Goal: Information Seeking & Learning: Learn about a topic

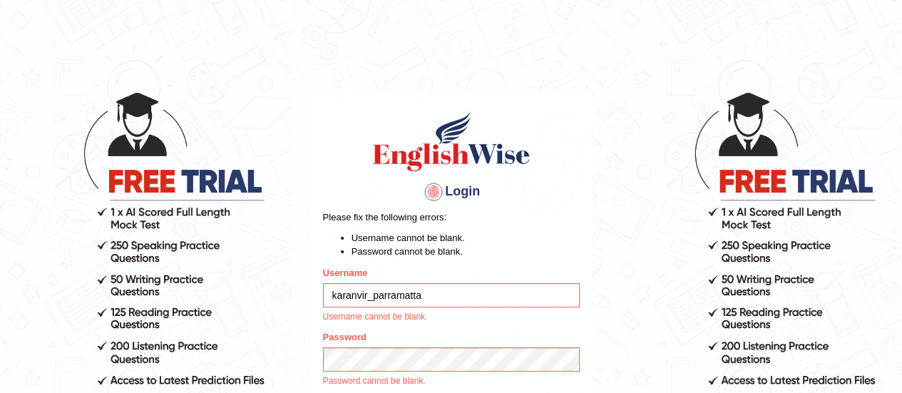
click at [450, 297] on input "karanvir_parramatta" at bounding box center [451, 295] width 257 height 24
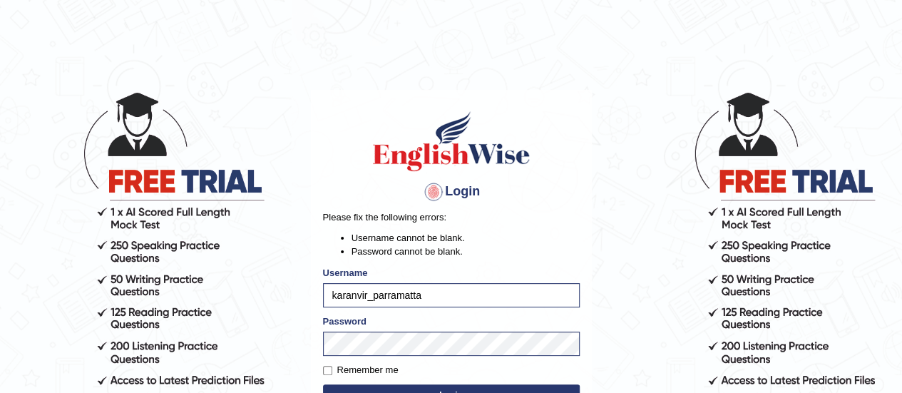
click at [432, 297] on input "karanvir_parramatta" at bounding box center [451, 295] width 257 height 24
type input "tanisha"
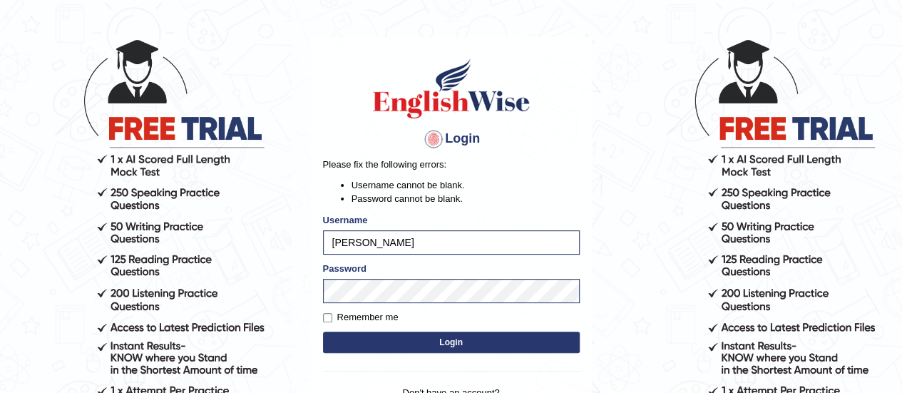
scroll to position [53, 0]
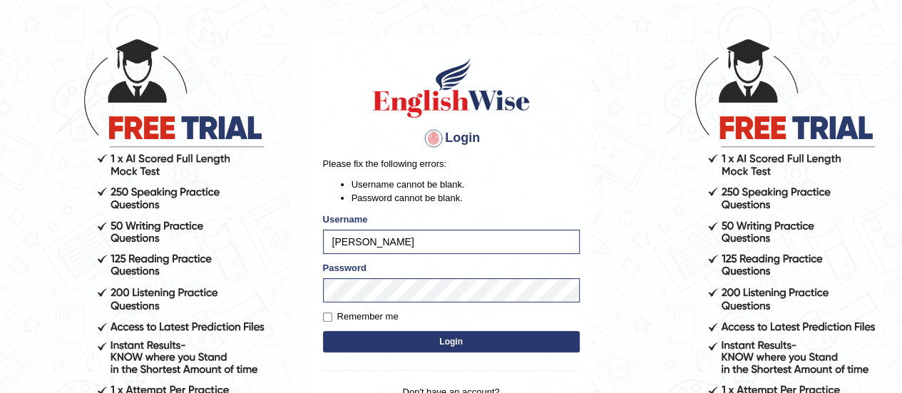
click at [416, 336] on button "Login" at bounding box center [451, 341] width 257 height 21
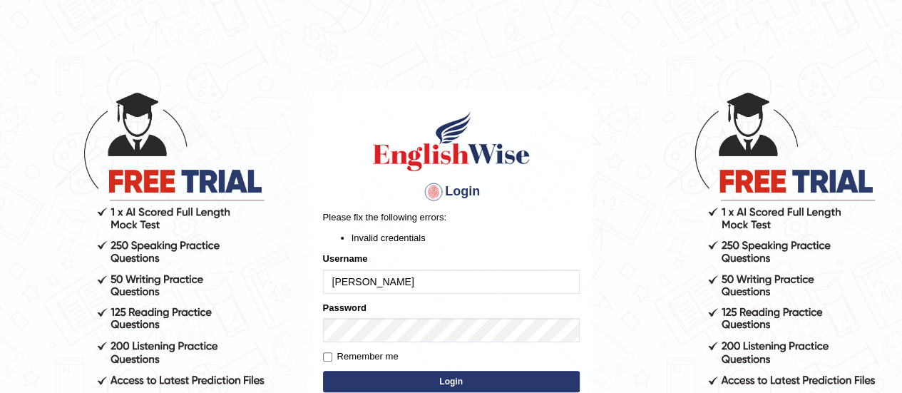
scroll to position [62, 0]
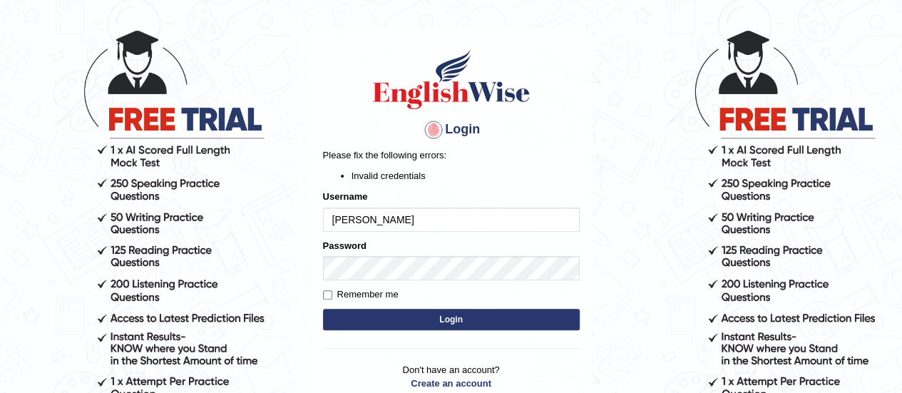
click at [412, 217] on input "tanisha" at bounding box center [451, 219] width 257 height 24
type input "karanvir_parramatta"
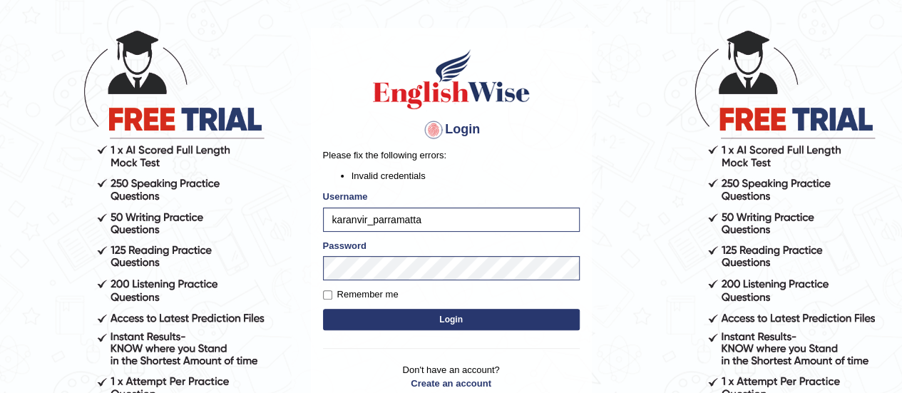
click at [442, 326] on button "Login" at bounding box center [451, 319] width 257 height 21
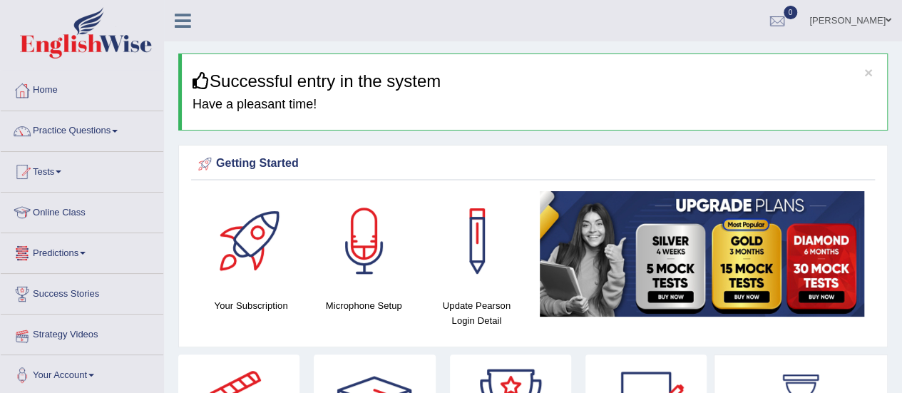
scroll to position [73, 0]
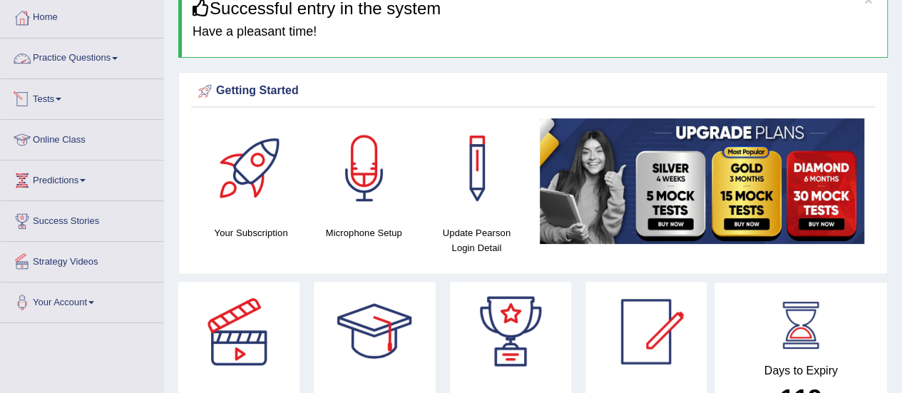
click at [84, 53] on link "Practice Questions" at bounding box center [82, 56] width 163 height 36
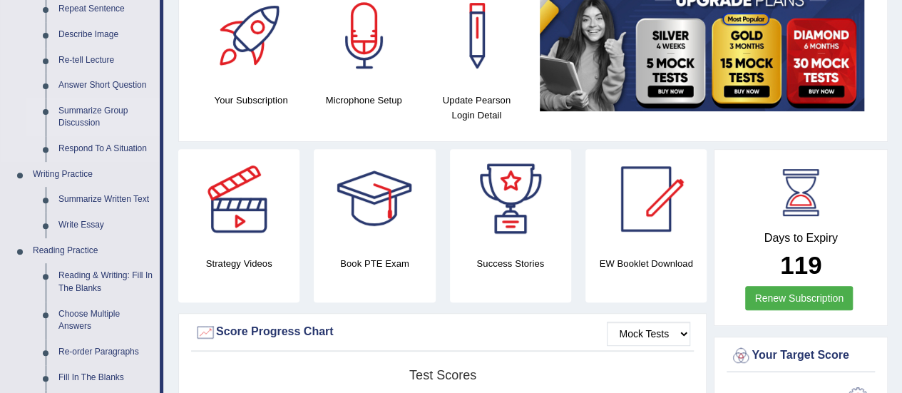
scroll to position [207, 0]
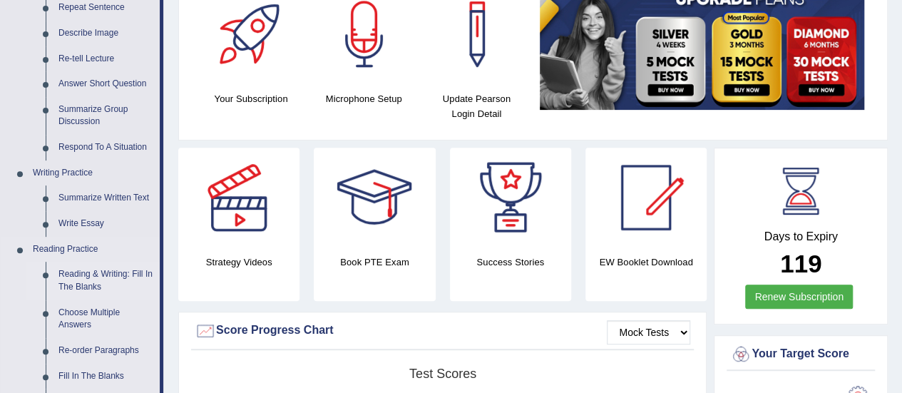
click at [61, 288] on link "Reading & Writing: Fill In The Blanks" at bounding box center [106, 281] width 108 height 38
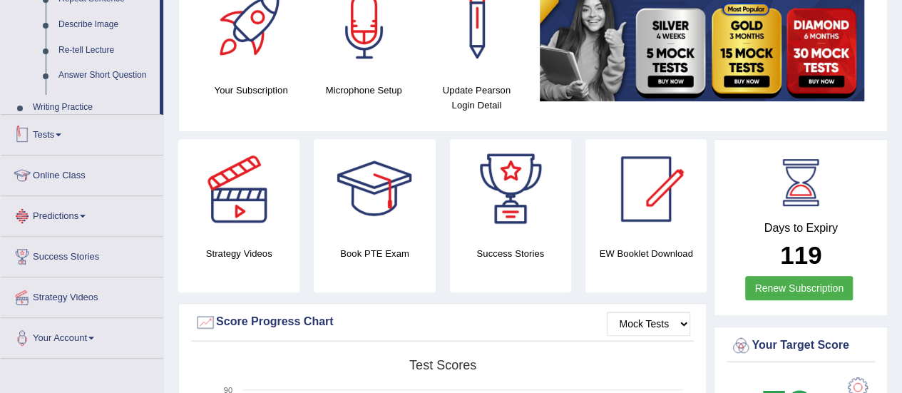
scroll to position [384, 0]
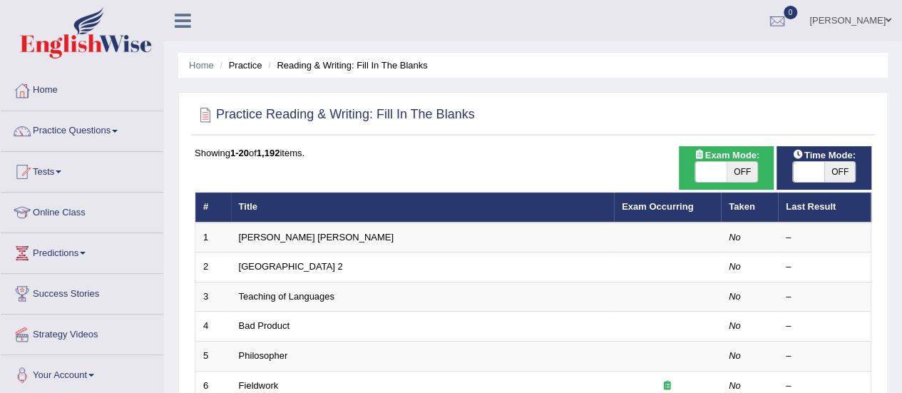
click at [262, 237] on link "[PERSON_NAME] [PERSON_NAME]" at bounding box center [316, 237] width 155 height 11
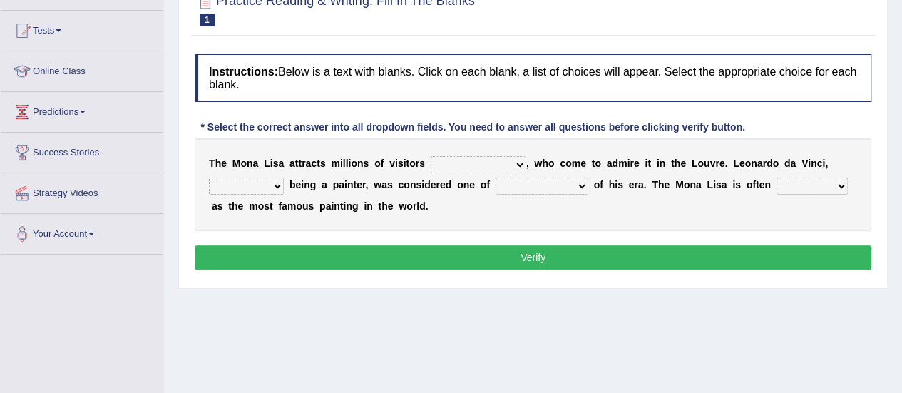
click at [464, 169] on select "around the year the all year all year round per year" at bounding box center [479, 164] width 96 height 17
click at [485, 165] on select "around the year the all year all year round per year" at bounding box center [479, 164] width 96 height 17
click at [502, 156] on select "around the year the all year all year round per year" at bounding box center [479, 164] width 96 height 17
select select "around the year"
click at [431, 156] on select "around the year the all year all year round per year" at bounding box center [479, 164] width 96 height 17
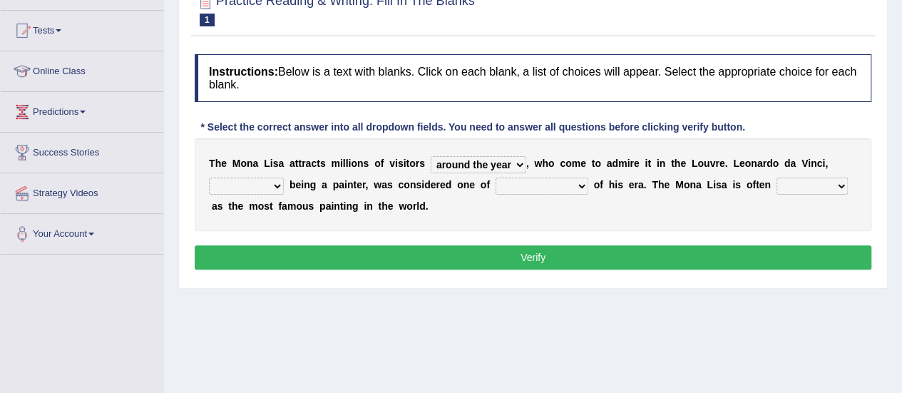
click at [261, 187] on select "rather than as much as as well as as long as" at bounding box center [246, 186] width 75 height 17
click at [260, 185] on select "rather than as much as as well as as long as" at bounding box center [246, 186] width 75 height 17
select select "rather than"
click at [209, 178] on select "rather than as much as as well as as long as" at bounding box center [246, 186] width 75 height 17
click at [272, 220] on div "T h e M o n a L i s a a t t r a c t s m i l l i o n s o f v i s i t o r s aroun…" at bounding box center [533, 184] width 677 height 93
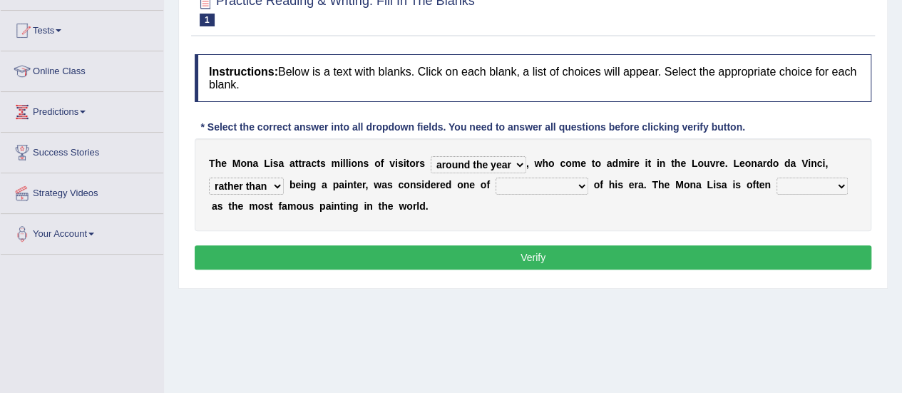
click at [534, 186] on select "better artists artist the better artist the best artists" at bounding box center [541, 186] width 93 height 17
select select "the best artists"
click at [495, 178] on select "better artists artist the better artist the best artists" at bounding box center [541, 186] width 93 height 17
click at [550, 266] on button "Verify" at bounding box center [533, 257] width 677 height 24
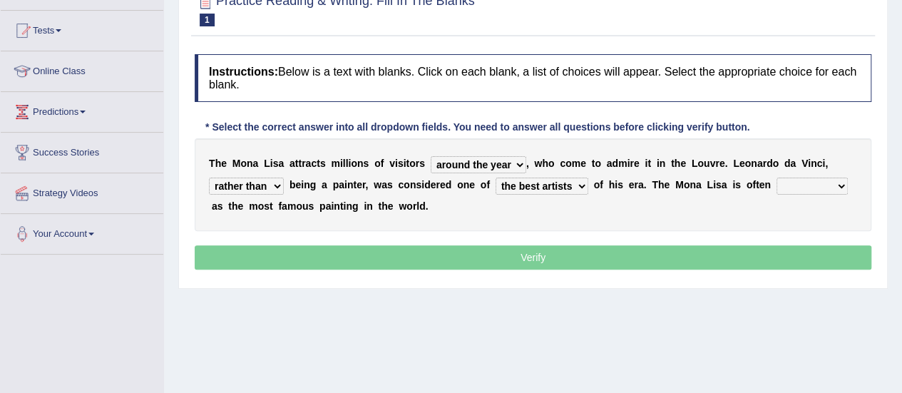
click at [798, 181] on select "classified suggested predicted described" at bounding box center [811, 186] width 71 height 17
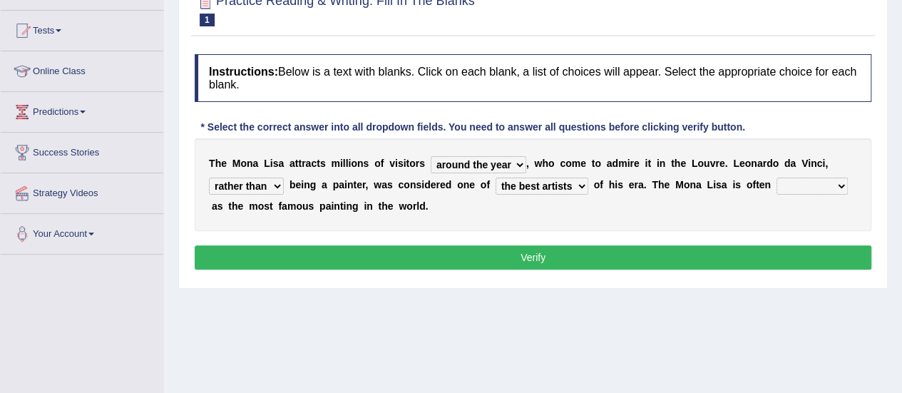
select select "described"
click at [776, 178] on select "classified suggested predicted described" at bounding box center [811, 186] width 71 height 17
click at [663, 252] on button "Verify" at bounding box center [533, 257] width 677 height 24
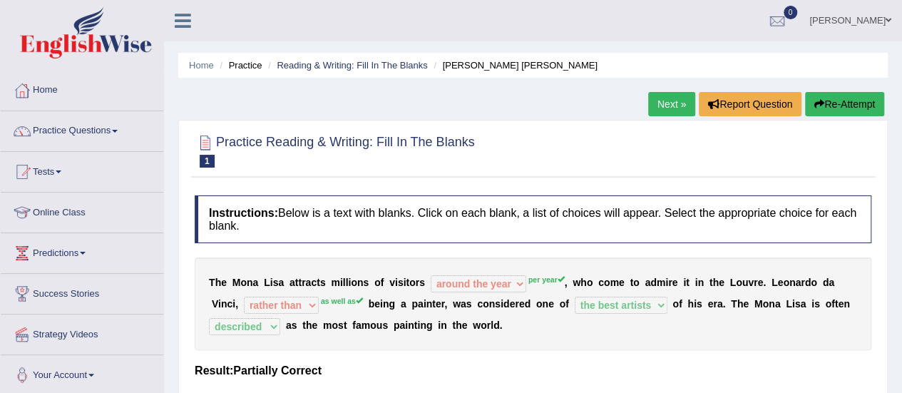
scroll to position [1, 0]
click at [669, 96] on link "Next »" at bounding box center [671, 103] width 47 height 24
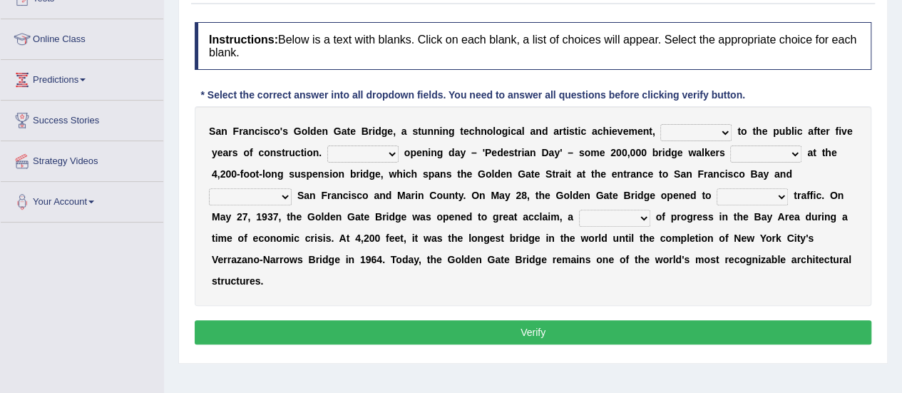
click at [704, 134] on select "opens closes appears equals" at bounding box center [695, 132] width 71 height 17
select select "opens"
click at [660, 124] on select "opens closes appears equals" at bounding box center [695, 132] width 71 height 17
click at [382, 154] on select "On During Since When" at bounding box center [362, 153] width 71 height 17
click at [195, 173] on div "S a n F r a n c i s c o ' s G o l d e n G a t e B r i d g e , a s t u n n i n g…" at bounding box center [533, 206] width 677 height 200
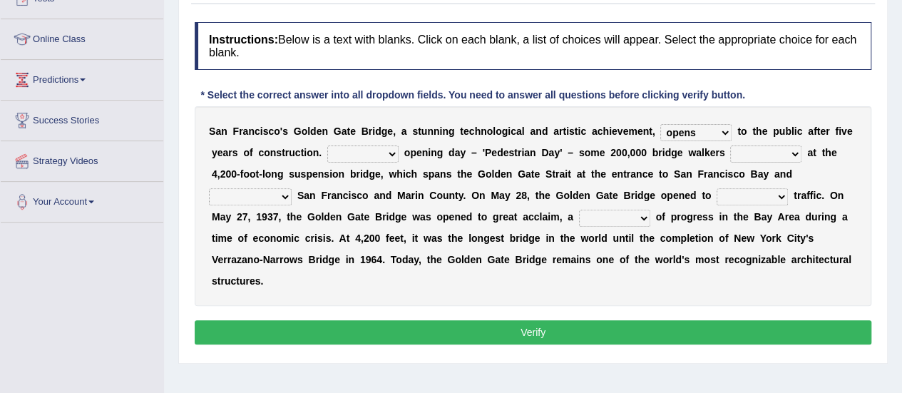
click at [349, 152] on select "On During Since When" at bounding box center [362, 153] width 71 height 17
select select "During"
click at [327, 145] on select "On During Since When" at bounding box center [362, 153] width 71 height 17
click at [758, 152] on select "stationed looked marveled laughed" at bounding box center [765, 153] width 71 height 17
select select "looked"
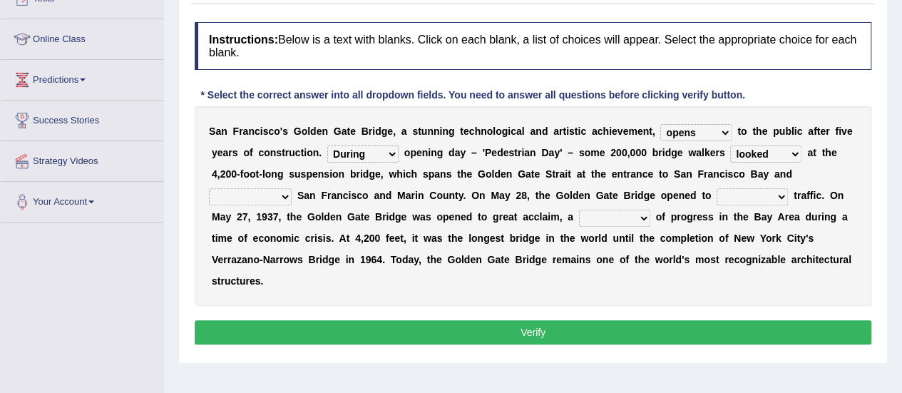
click at [730, 145] on select "stationed looked marveled laughed" at bounding box center [765, 153] width 71 height 17
click at [274, 197] on select "separates connects channels differentiates" at bounding box center [250, 196] width 83 height 17
select select "connects"
click at [209, 188] on select "separates connects channels differentiates" at bounding box center [250, 196] width 83 height 17
click at [783, 193] on select "aquatic vehicular airborne watertight" at bounding box center [751, 196] width 71 height 17
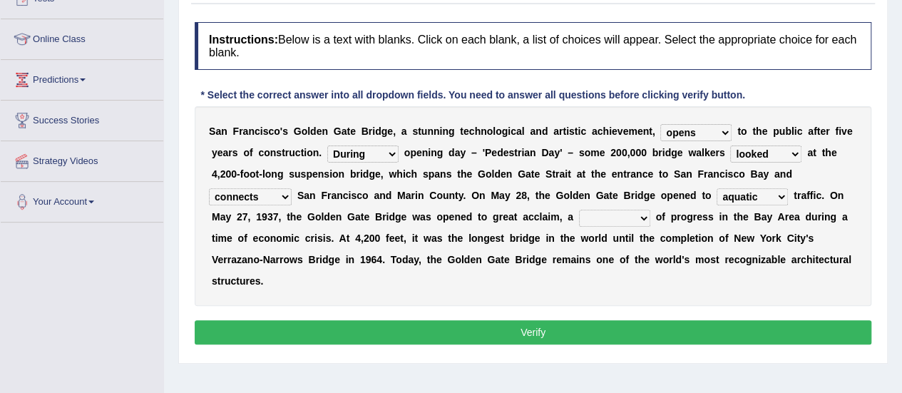
click at [716, 188] on select "aquatic vehicular airborne watertight" at bounding box center [751, 196] width 71 height 17
click at [746, 193] on select "aquatic vehicular airborne watertight" at bounding box center [751, 196] width 71 height 17
click at [766, 195] on select "aquatic vehicular airborne watertight" at bounding box center [751, 196] width 71 height 17
select select "vehicular"
click at [716, 188] on select "aquatic vehicular airborne watertight" at bounding box center [751, 196] width 71 height 17
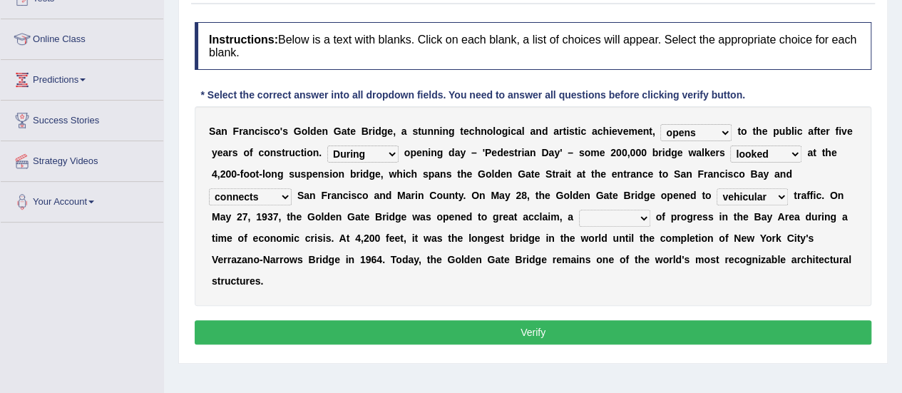
click at [613, 210] on select "denial symbol technique yield" at bounding box center [614, 218] width 71 height 17
select select "symbol"
click at [579, 210] on select "denial symbol technique yield" at bounding box center [614, 218] width 71 height 17
click at [567, 327] on button "Verify" at bounding box center [533, 332] width 677 height 24
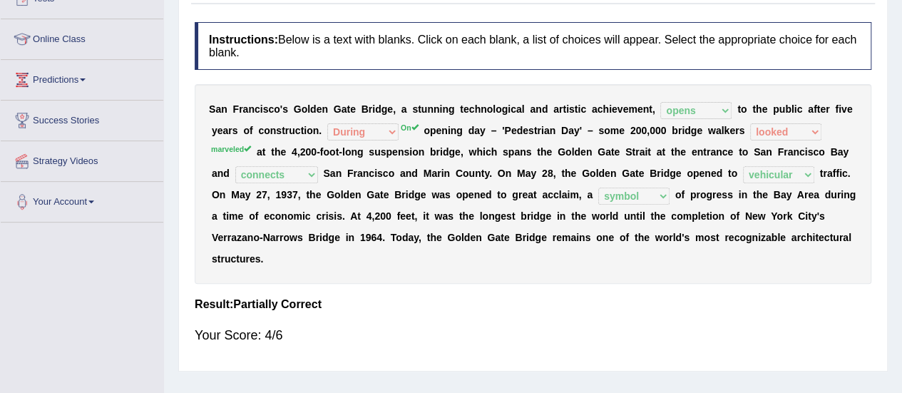
drag, startPoint x: 524, startPoint y: 272, endPoint x: 597, endPoint y: 406, distance: 152.8
click at [597, 220] on html "Toggle navigation Home Practice Questions Speaking Practice Read Aloud Repeat S…" at bounding box center [451, 23] width 902 height 393
click at [586, 232] on b "s" at bounding box center [588, 237] width 6 height 11
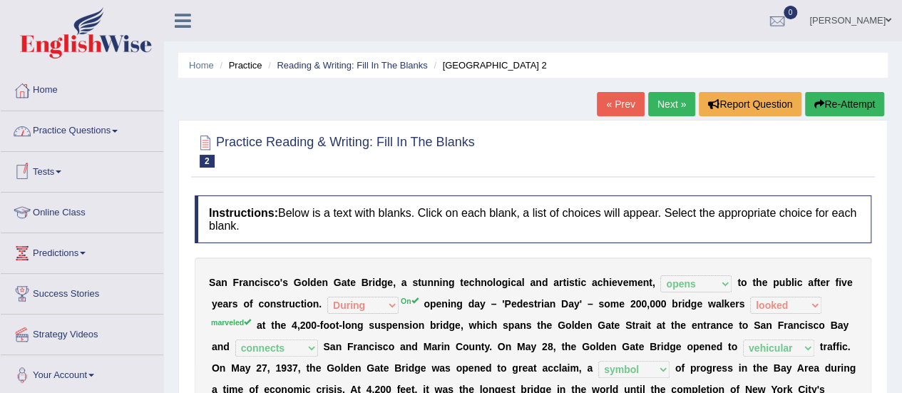
click at [100, 138] on link "Practice Questions" at bounding box center [82, 129] width 163 height 36
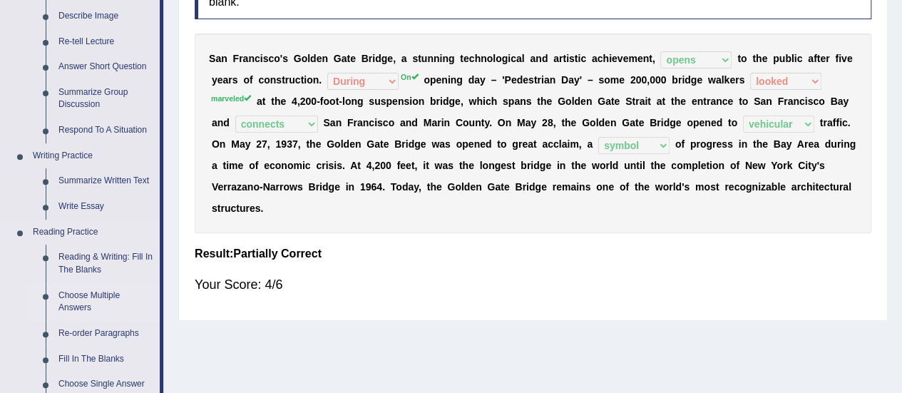
scroll to position [299, 0]
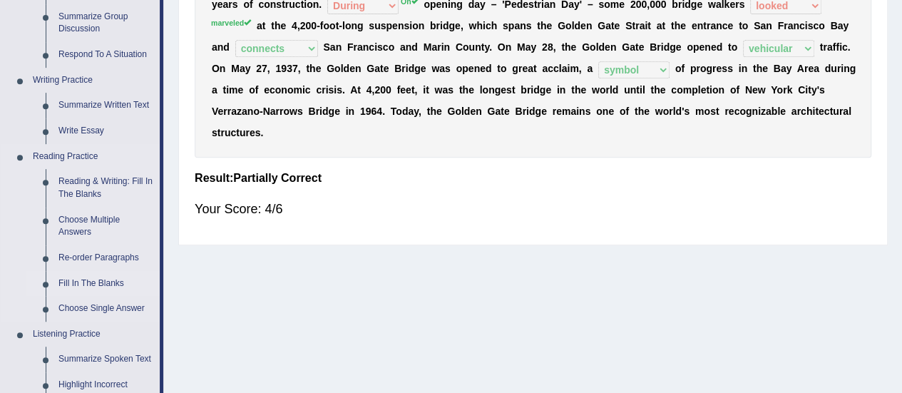
click at [106, 280] on link "Fill In The Blanks" at bounding box center [106, 284] width 108 height 26
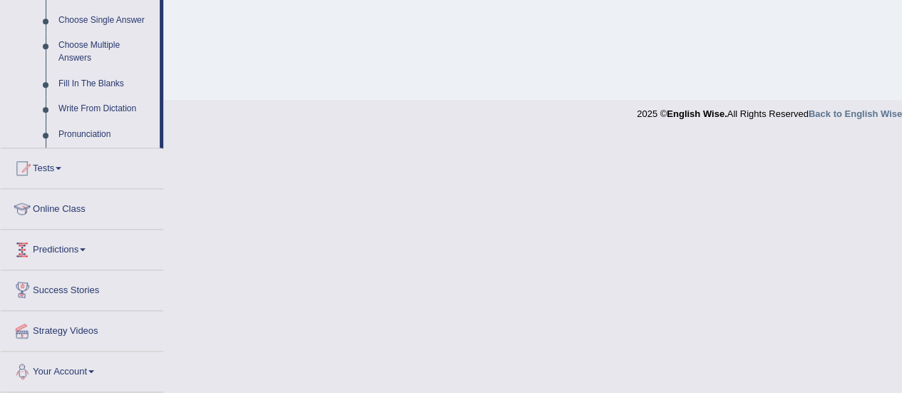
scroll to position [616, 0]
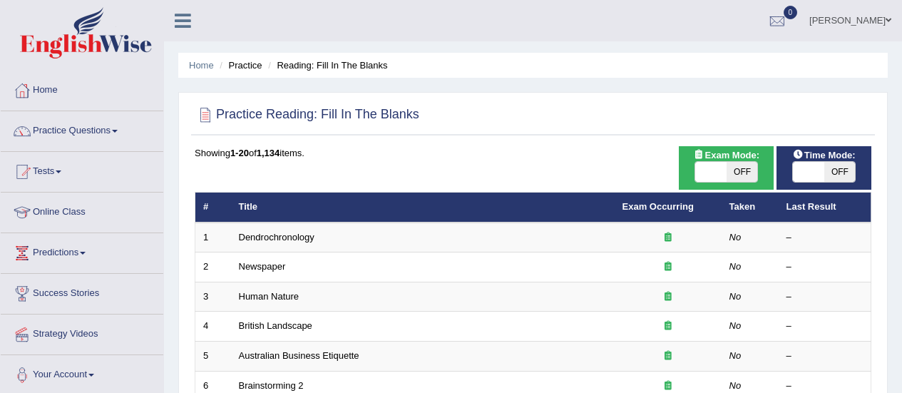
scroll to position [24, 0]
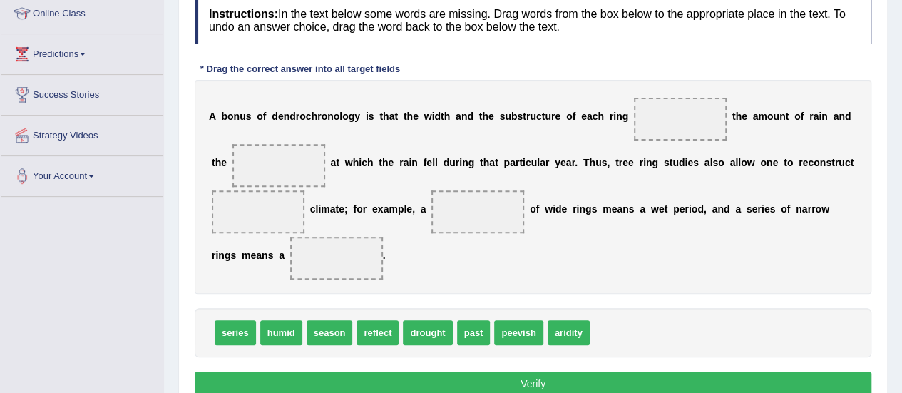
scroll to position [200, 0]
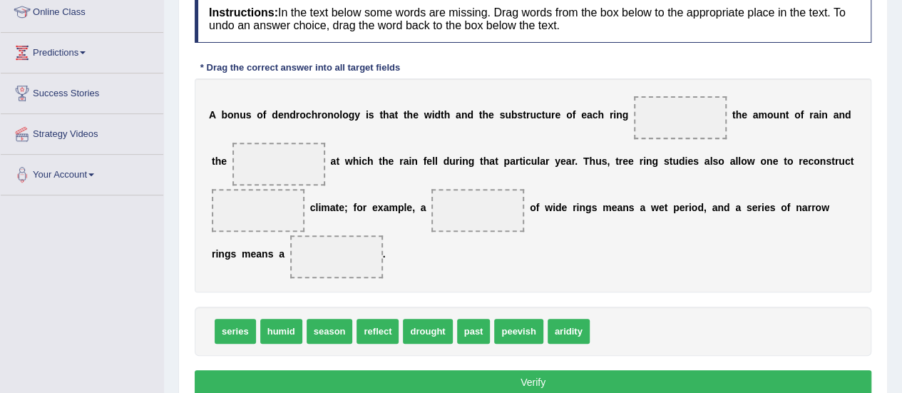
click at [633, 168] on div "A b o n u s o f d e n d r o c h r o n o l o g y i s t h a t t h e w i d t h a n…" at bounding box center [533, 185] width 677 height 214
drag, startPoint x: 371, startPoint y: 326, endPoint x: 663, endPoint y: 106, distance: 365.8
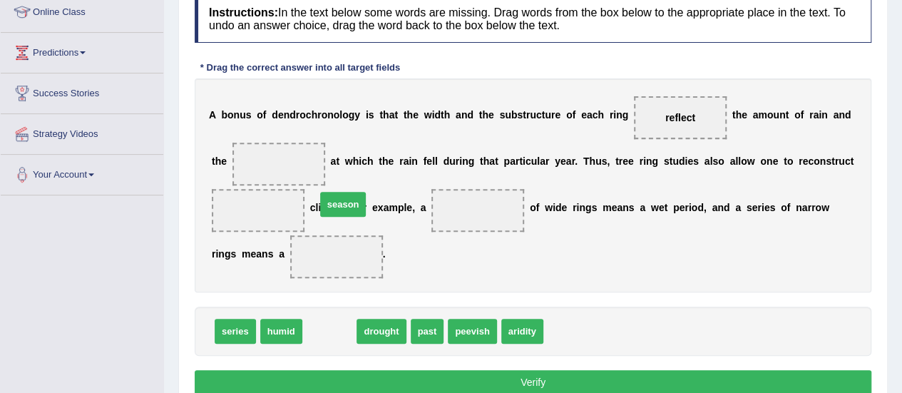
drag, startPoint x: 328, startPoint y: 331, endPoint x: 341, endPoint y: 204, distance: 127.6
click at [341, 204] on span "season" at bounding box center [343, 204] width 46 height 25
click at [305, 158] on span at bounding box center [278, 164] width 93 height 43
drag, startPoint x: 332, startPoint y: 326, endPoint x: 263, endPoint y: 140, distance: 199.2
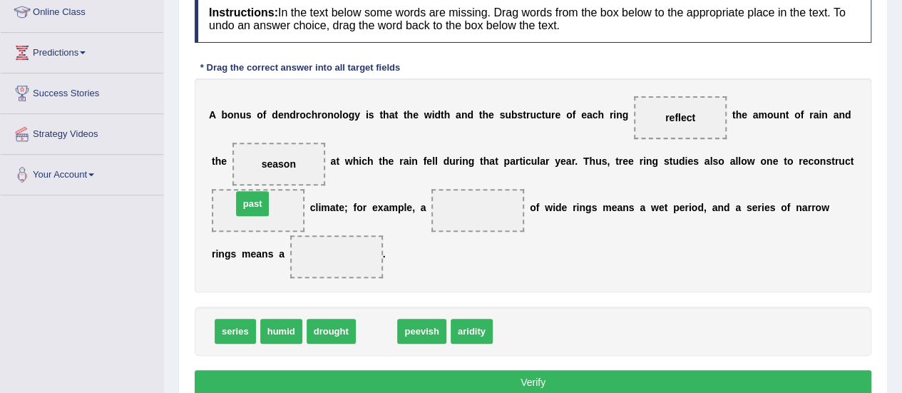
drag, startPoint x: 375, startPoint y: 331, endPoint x: 248, endPoint y: 205, distance: 179.5
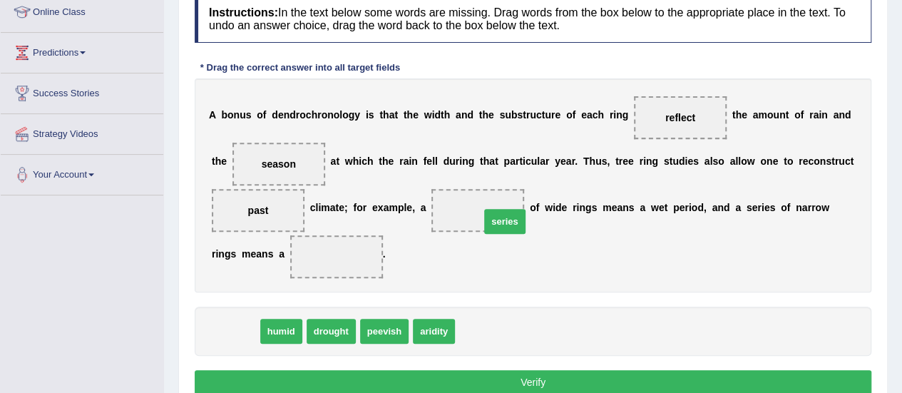
drag, startPoint x: 235, startPoint y: 324, endPoint x: 504, endPoint y: 213, distance: 290.6
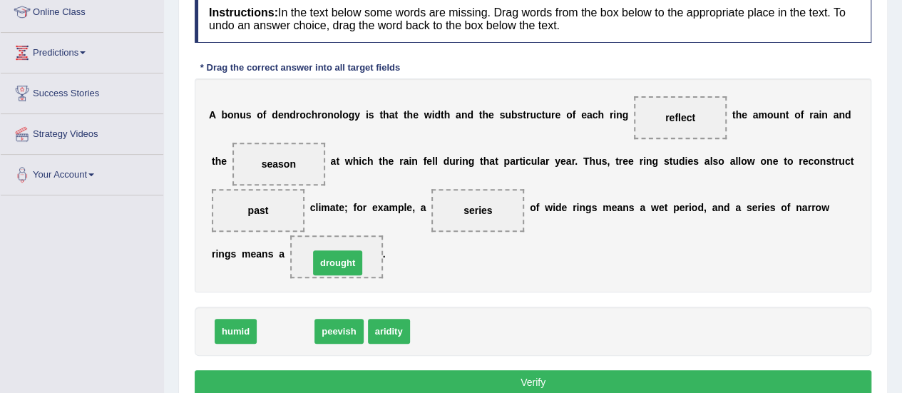
drag, startPoint x: 294, startPoint y: 327, endPoint x: 349, endPoint y: 254, distance: 91.3
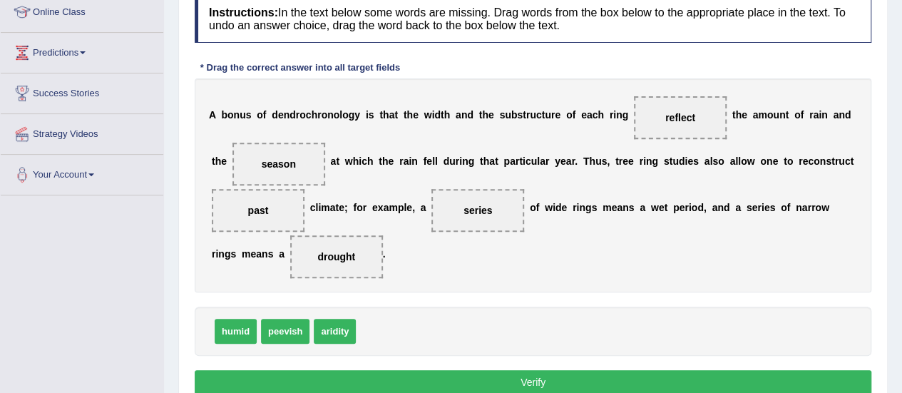
click at [483, 373] on button "Verify" at bounding box center [533, 382] width 677 height 24
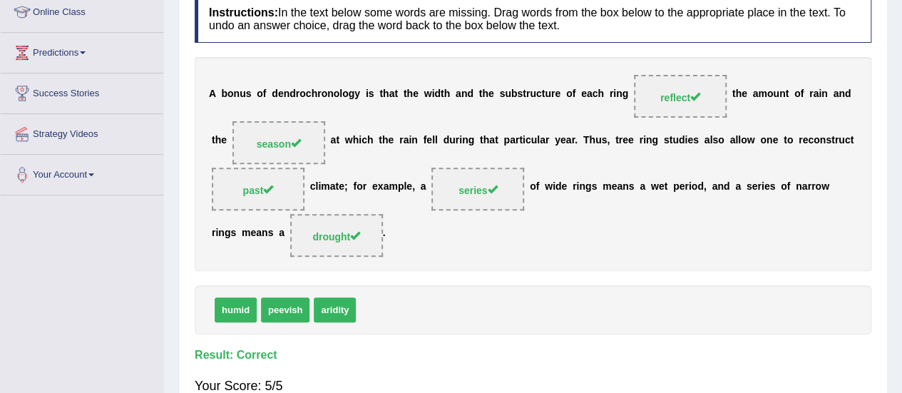
scroll to position [0, 0]
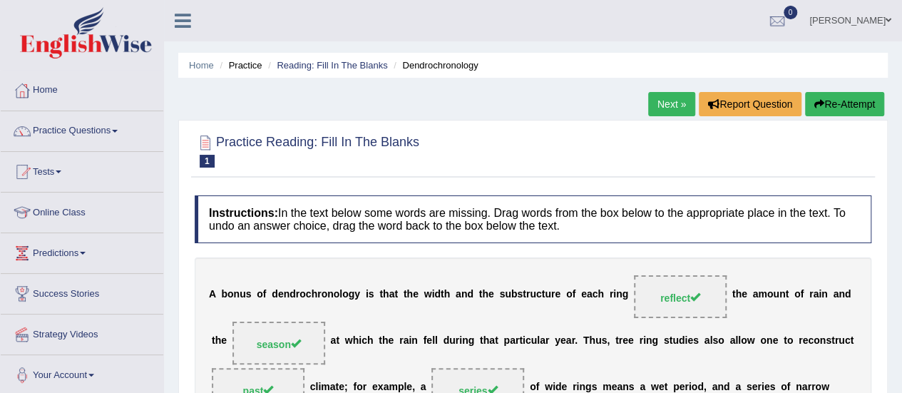
click at [670, 103] on link "Next »" at bounding box center [671, 104] width 47 height 24
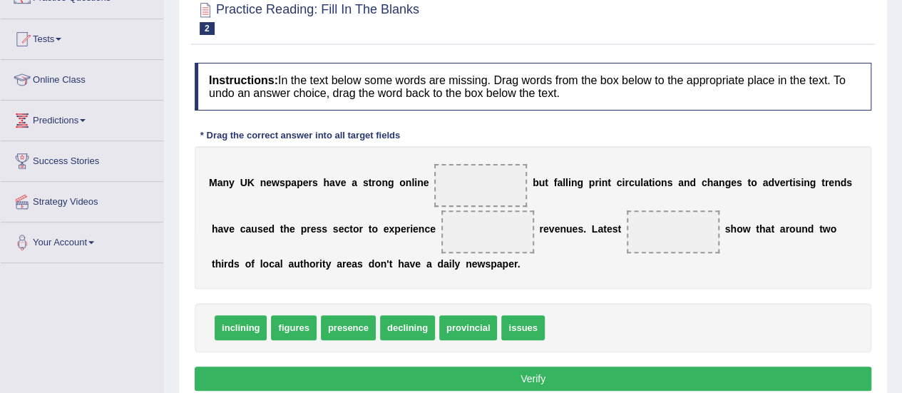
scroll to position [132, 0]
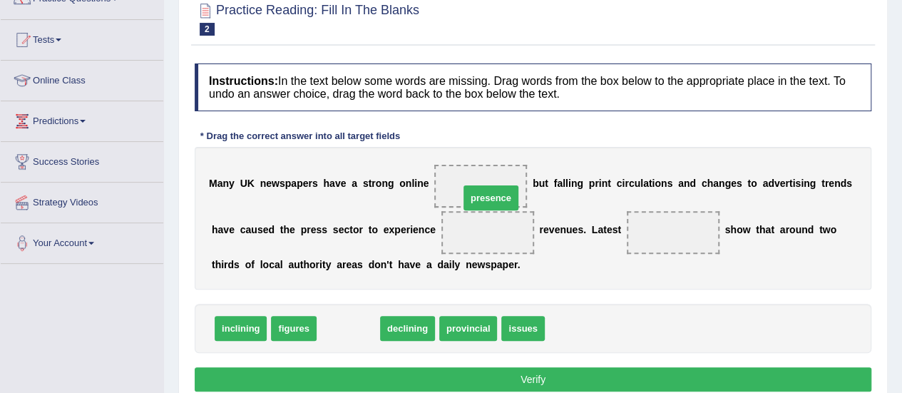
drag, startPoint x: 340, startPoint y: 327, endPoint x: 489, endPoint y: 185, distance: 205.7
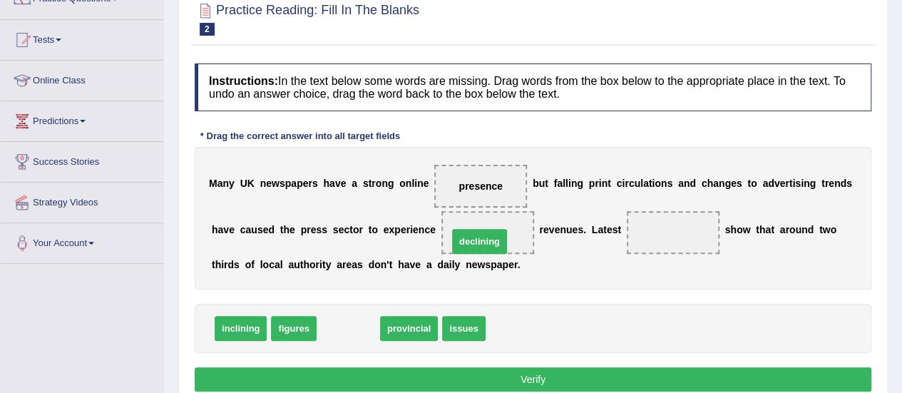
drag, startPoint x: 344, startPoint y: 326, endPoint x: 475, endPoint y: 237, distance: 158.2
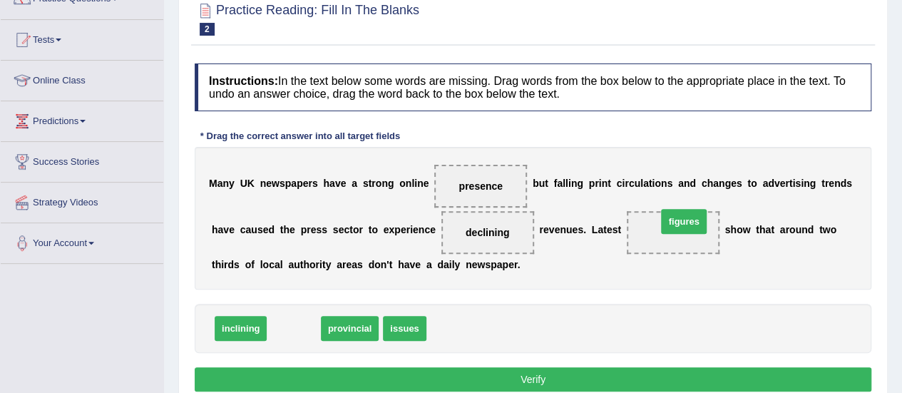
drag, startPoint x: 299, startPoint y: 331, endPoint x: 691, endPoint y: 227, distance: 406.3
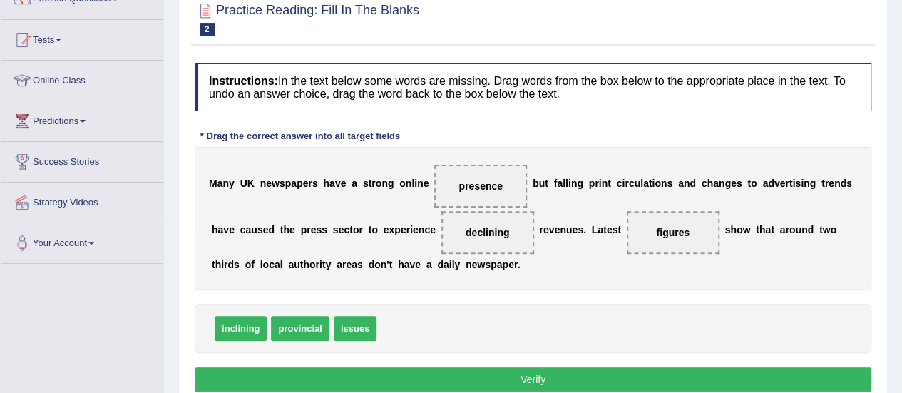
scroll to position [220, 0]
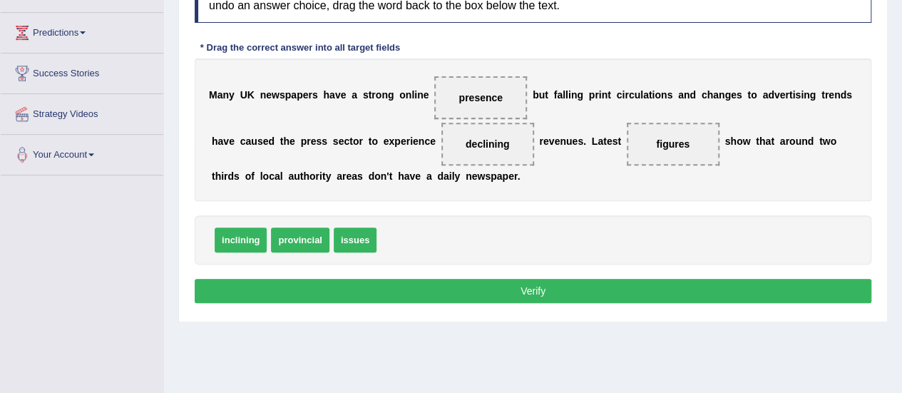
click at [537, 292] on button "Verify" at bounding box center [533, 291] width 677 height 24
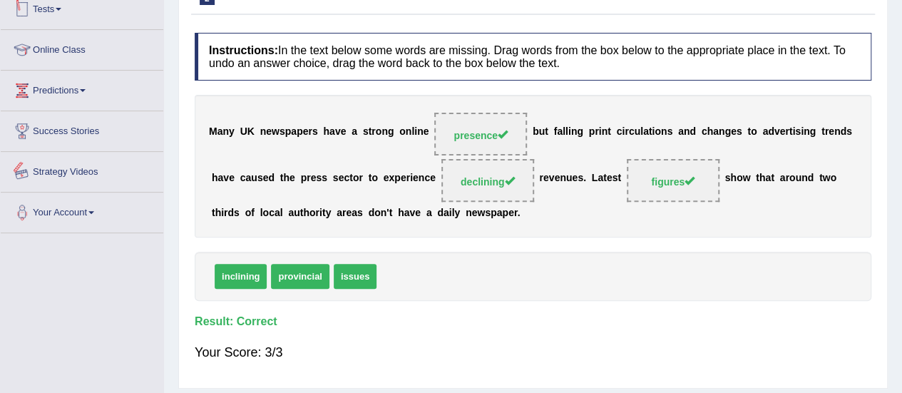
scroll to position [0, 0]
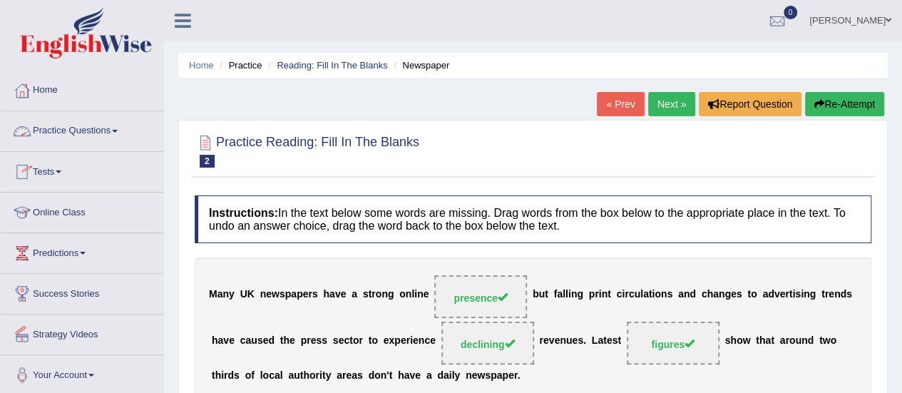
click at [96, 129] on link "Practice Questions" at bounding box center [82, 129] width 163 height 36
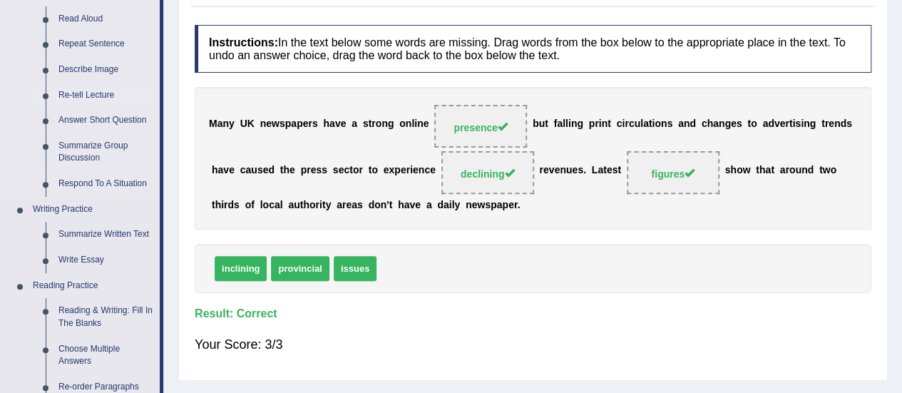
scroll to position [301, 0]
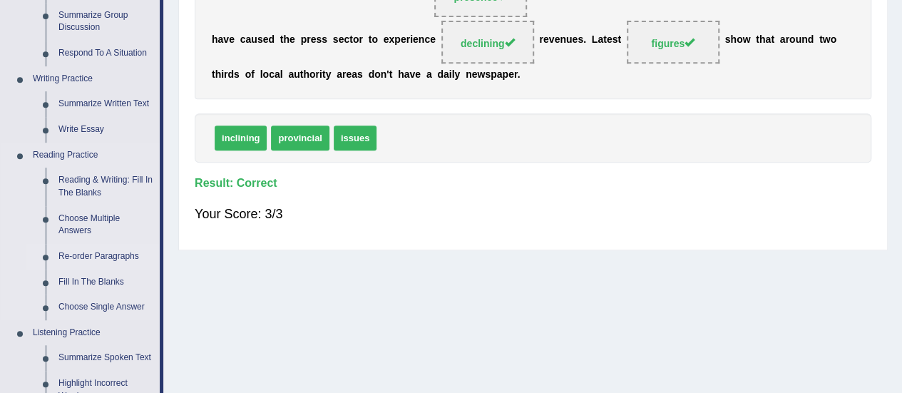
click at [91, 252] on link "Re-order Paragraphs" at bounding box center [106, 257] width 108 height 26
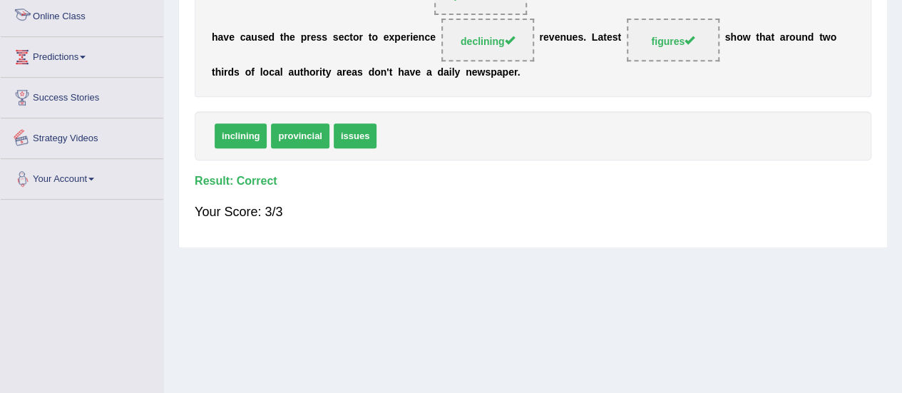
scroll to position [355, 0]
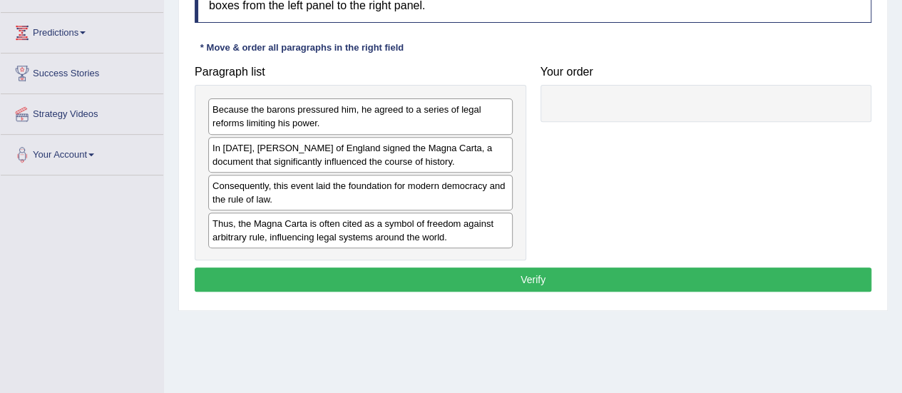
scroll to position [220, 0]
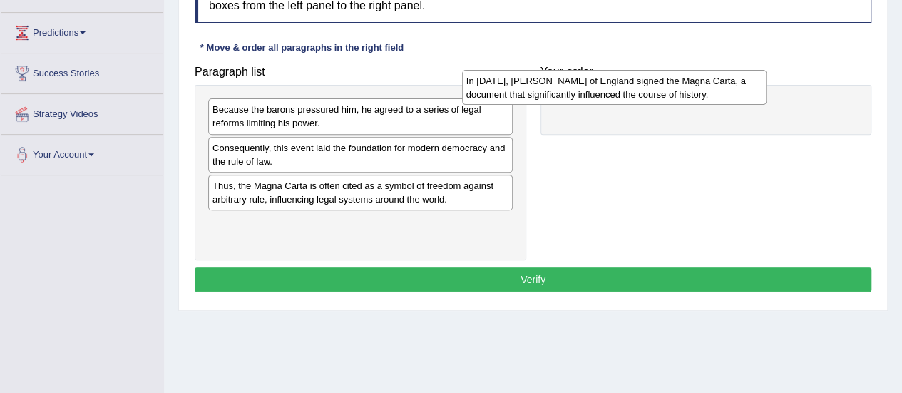
drag, startPoint x: 403, startPoint y: 155, endPoint x: 667, endPoint y: 91, distance: 270.8
click at [667, 91] on div "In 1215, King John of England signed the Magna Carta, a document that significa…" at bounding box center [614, 88] width 304 height 36
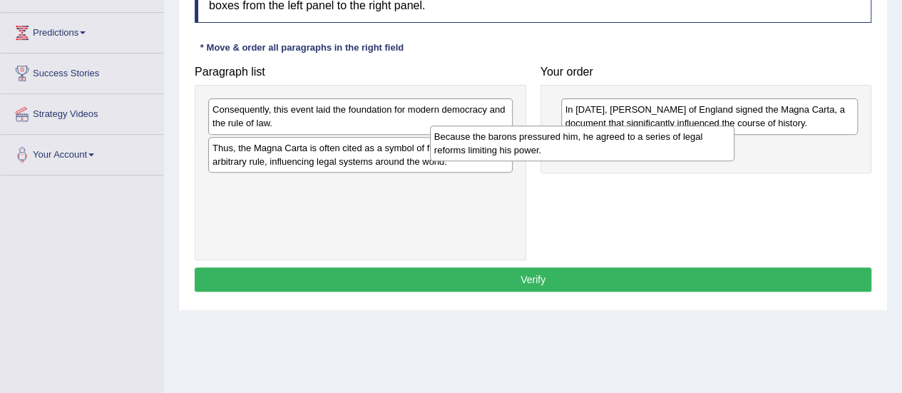
drag, startPoint x: 488, startPoint y: 98, endPoint x: 709, endPoint y: 125, distance: 223.4
click at [709, 125] on div "Because the barons pressured him, he agreed to a series of legal reforms limiti…" at bounding box center [582, 143] width 304 height 36
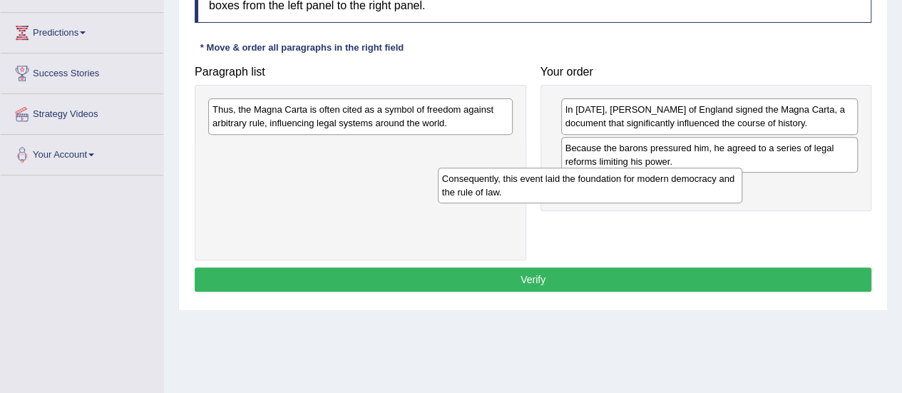
drag, startPoint x: 458, startPoint y: 105, endPoint x: 690, endPoint y: 171, distance: 241.7
click at [690, 171] on div "Consequently, this event laid the foundation for modern democracy and the rule …" at bounding box center [590, 186] width 304 height 36
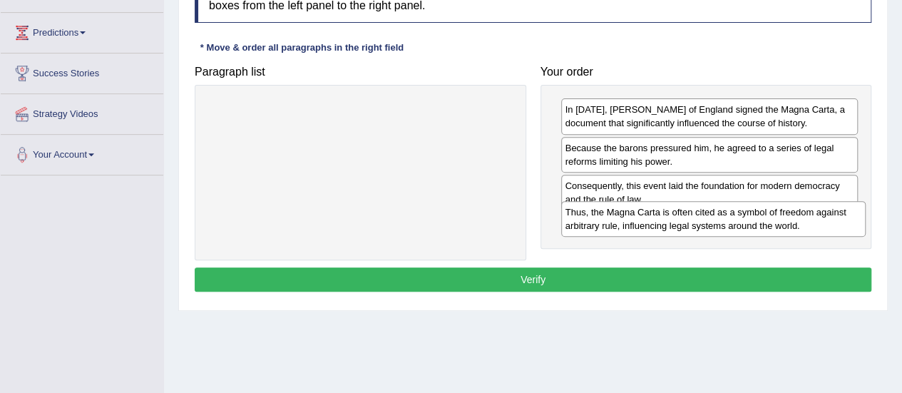
drag, startPoint x: 414, startPoint y: 112, endPoint x: 771, endPoint y: 216, distance: 371.3
click at [771, 216] on div "Thus, the Magna Carta is often cited as a symbol of freedom against arbitrary r…" at bounding box center [713, 219] width 304 height 36
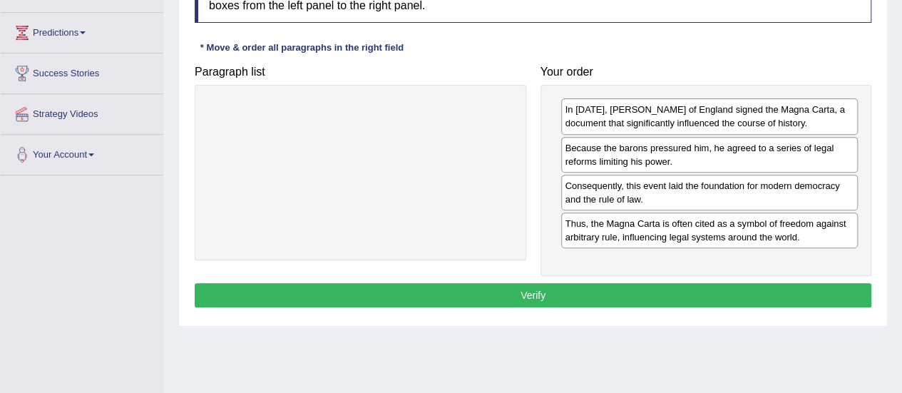
click at [694, 283] on button "Verify" at bounding box center [533, 295] width 677 height 24
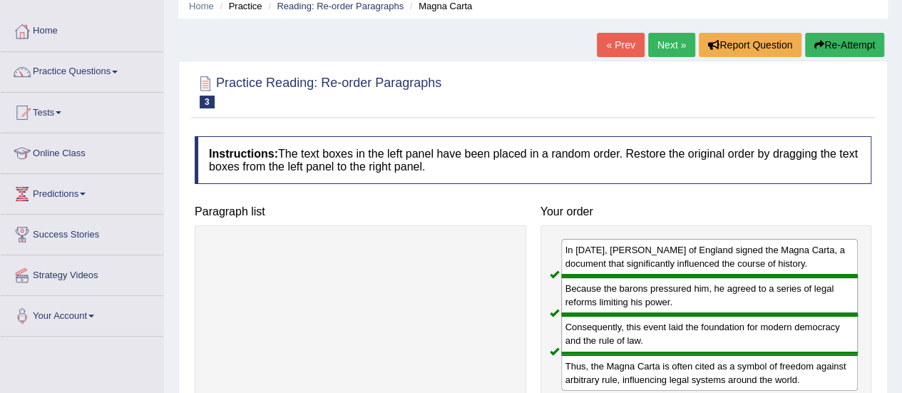
scroll to position [0, 0]
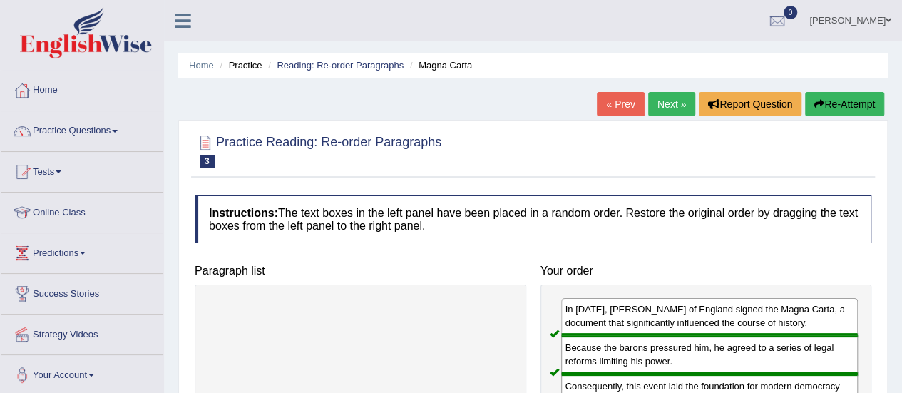
click at [665, 106] on link "Next »" at bounding box center [671, 104] width 47 height 24
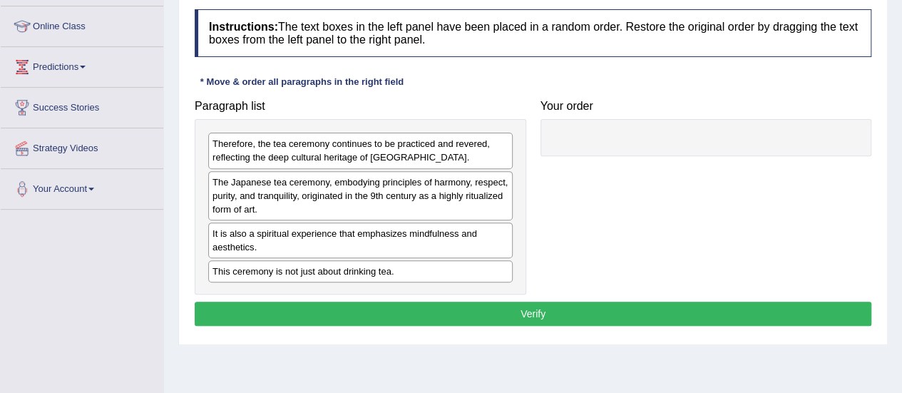
drag, startPoint x: 432, startPoint y: 193, endPoint x: 654, endPoint y: 158, distance: 225.1
click at [513, 171] on div "The Japanese tea ceremony, embodying principles of harmony, respect, purity, an…" at bounding box center [360, 195] width 304 height 49
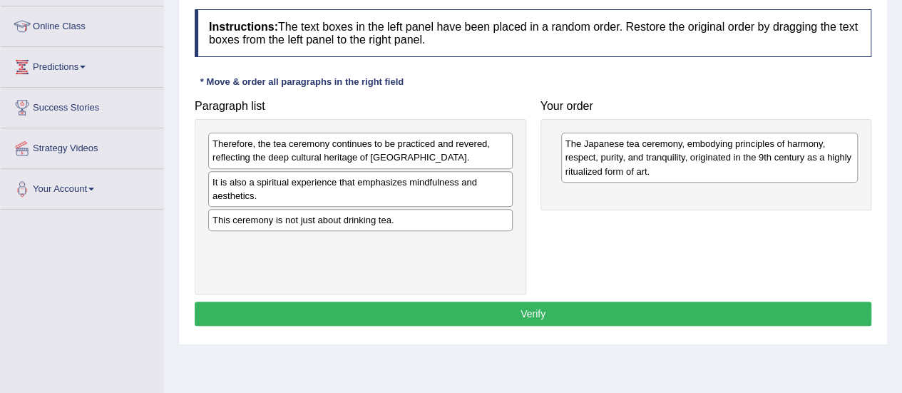
drag, startPoint x: 654, startPoint y: 158, endPoint x: 662, endPoint y: 155, distance: 7.7
click at [662, 155] on div "Paragraph list Therefore, the tea ceremony continues to be practiced and revere…" at bounding box center [532, 194] width 691 height 202
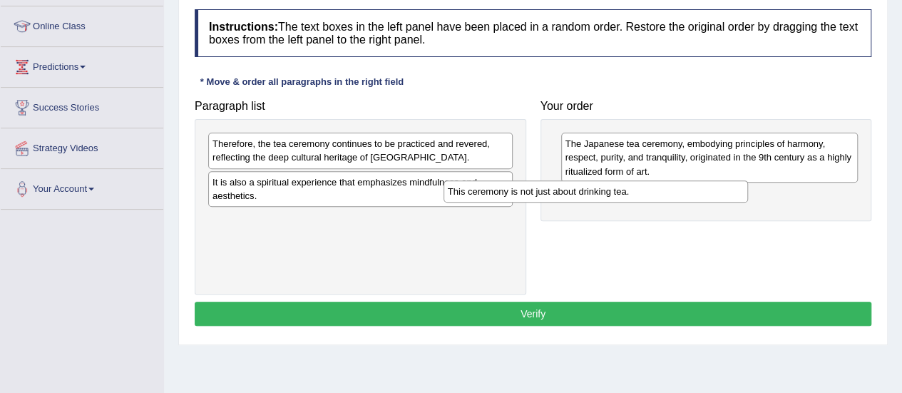
drag, startPoint x: 432, startPoint y: 220, endPoint x: 677, endPoint y: 188, distance: 247.3
click at [677, 188] on div "This ceremony is not just about drinking tea." at bounding box center [595, 190] width 304 height 21
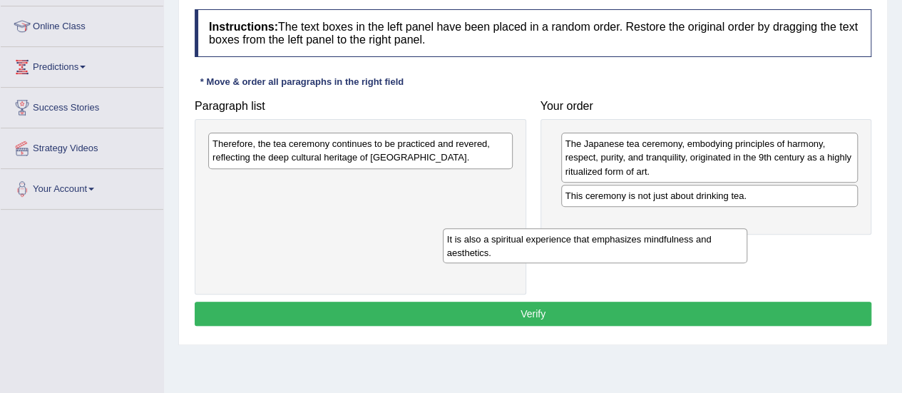
drag, startPoint x: 497, startPoint y: 189, endPoint x: 736, endPoint y: 245, distance: 245.2
click at [736, 245] on div "It is also a spiritual experience that emphasizes mindfulness and aesthetics." at bounding box center [595, 246] width 304 height 36
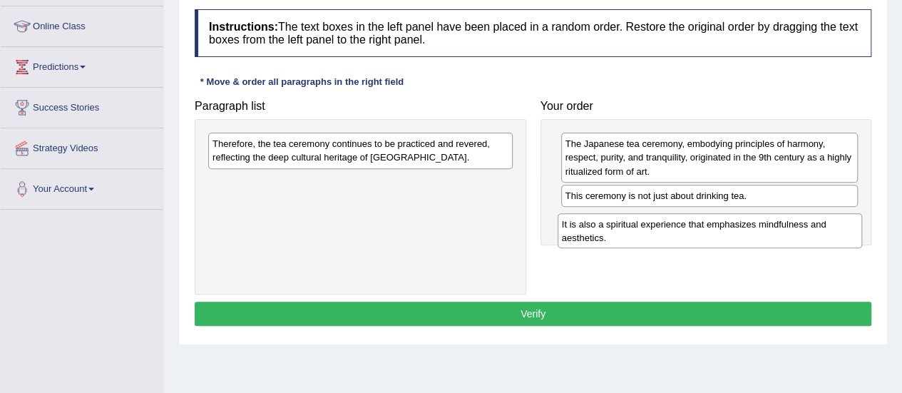
drag, startPoint x: 453, startPoint y: 183, endPoint x: 802, endPoint y: 229, distance: 352.3
click at [802, 229] on div "It is also a spiritual experience that emphasizes mindfulness and aesthetics." at bounding box center [709, 231] width 304 height 36
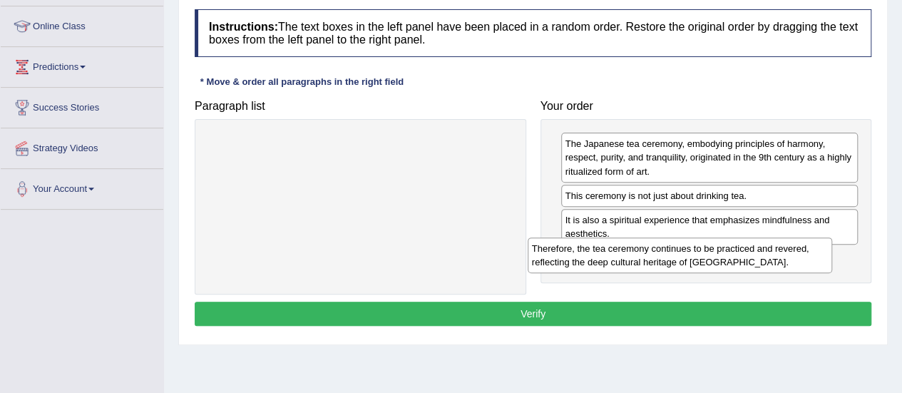
drag, startPoint x: 490, startPoint y: 158, endPoint x: 835, endPoint y: 274, distance: 364.3
click at [832, 273] on div "Therefore, the tea ceremony continues to be practiced and revered, reflecting t…" at bounding box center [680, 255] width 304 height 36
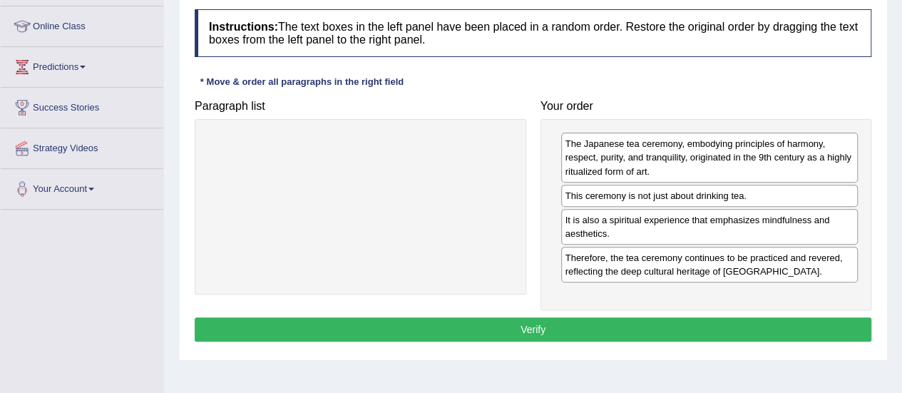
click at [747, 320] on button "Verify" at bounding box center [533, 329] width 677 height 24
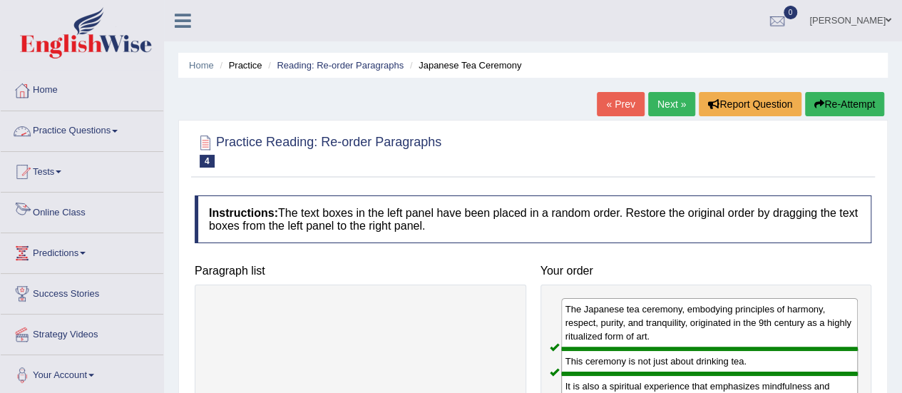
click at [69, 139] on link "Practice Questions" at bounding box center [82, 129] width 163 height 36
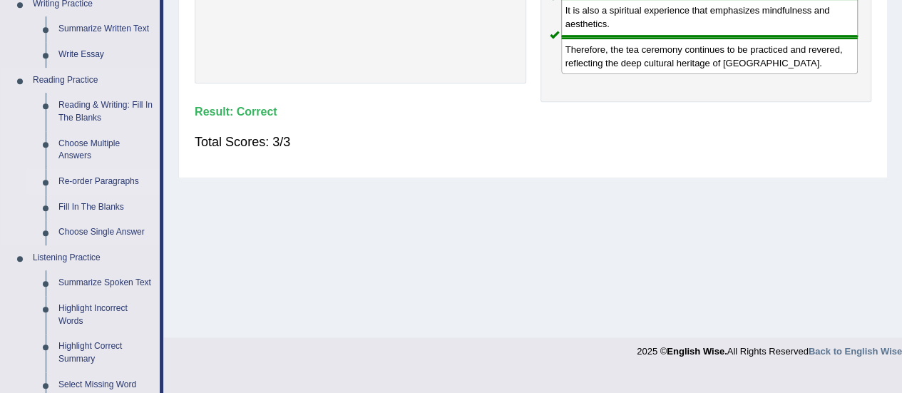
scroll to position [373, 0]
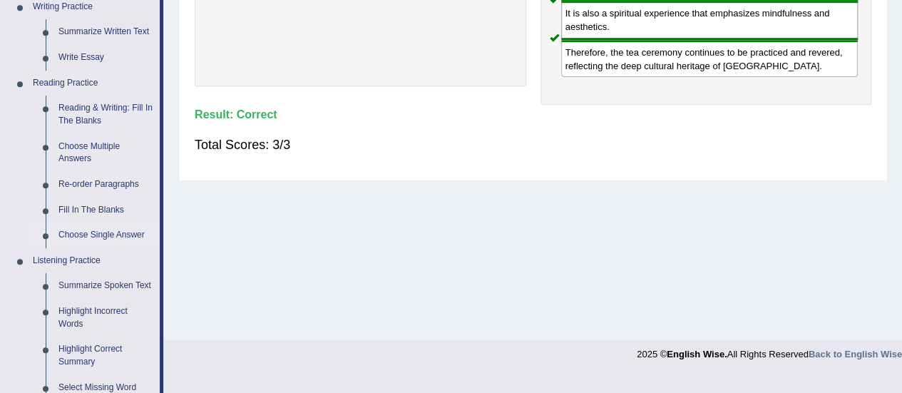
click at [103, 232] on link "Choose Single Answer" at bounding box center [106, 235] width 108 height 26
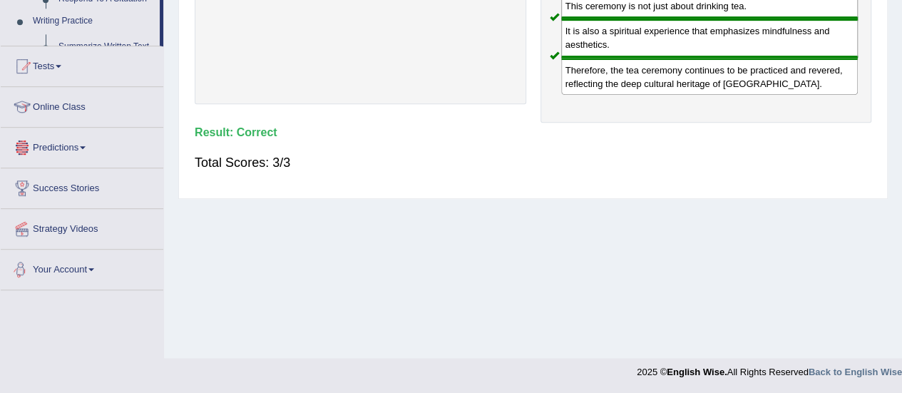
scroll to position [734, 0]
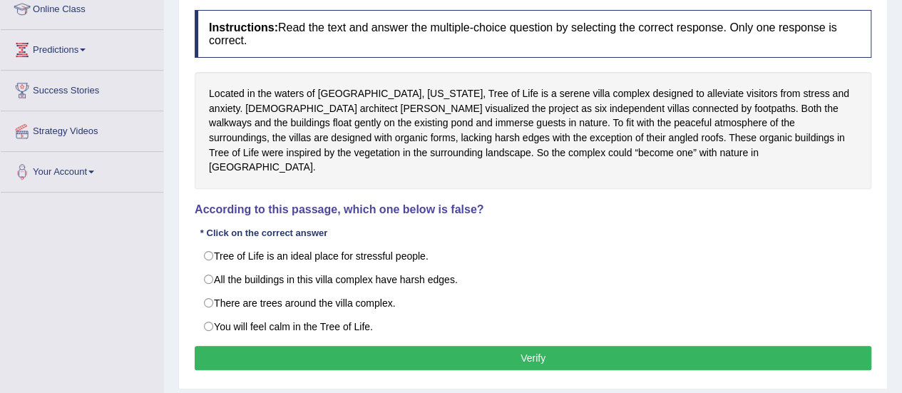
scroll to position [204, 0]
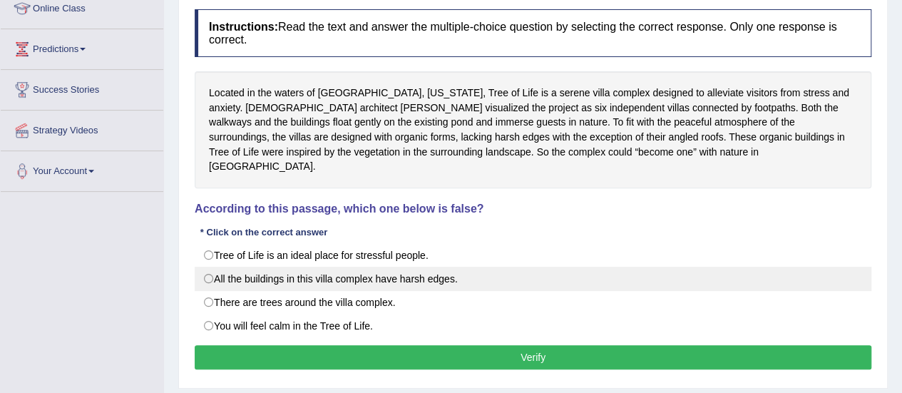
click at [212, 267] on label "All the buildings in this villa complex have harsh edges." at bounding box center [533, 279] width 677 height 24
radio input "true"
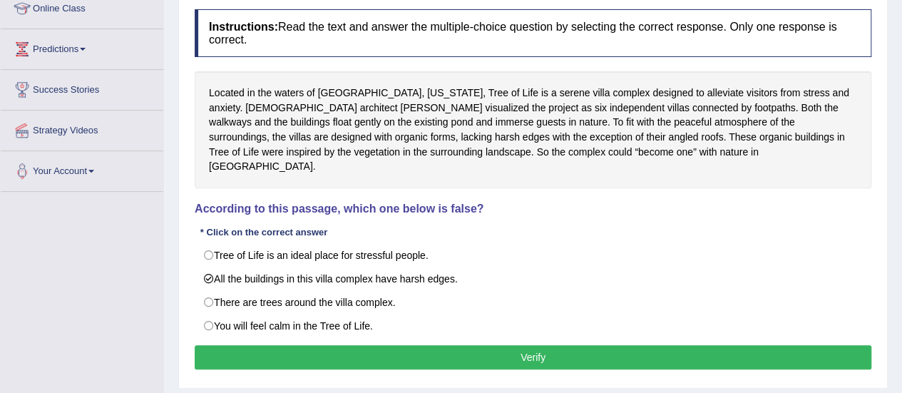
click at [483, 345] on button "Verify" at bounding box center [533, 357] width 677 height 24
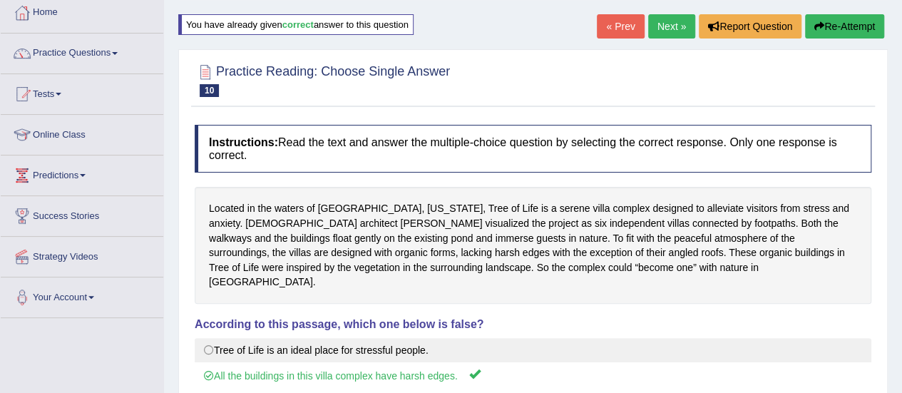
scroll to position [0, 0]
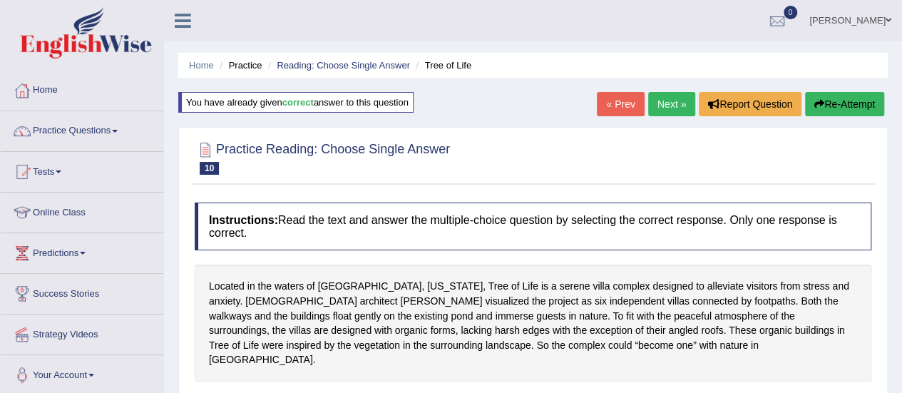
click at [676, 101] on link "Next »" at bounding box center [671, 104] width 47 height 24
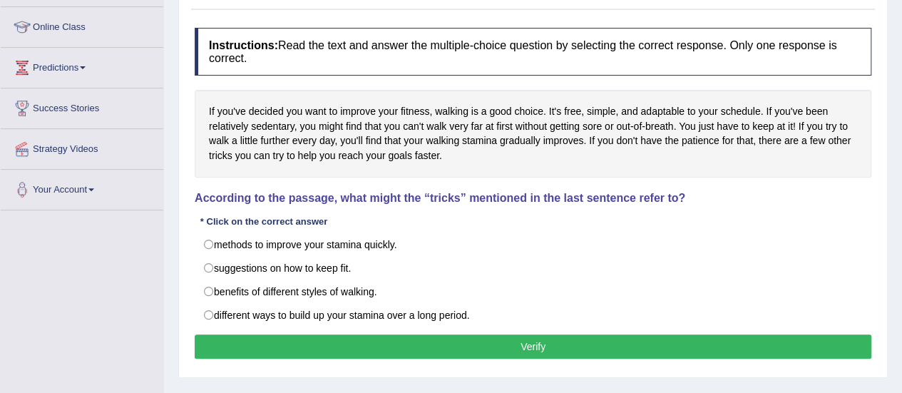
click at [20, 240] on div "Toggle navigation Home Practice Questions Speaking Practice Read Aloud Repeat S…" at bounding box center [451, 185] width 902 height 741
click at [669, 192] on h4 "According to the passage, what might the “tricks” mentioned in the last sentenc…" at bounding box center [533, 198] width 677 height 13
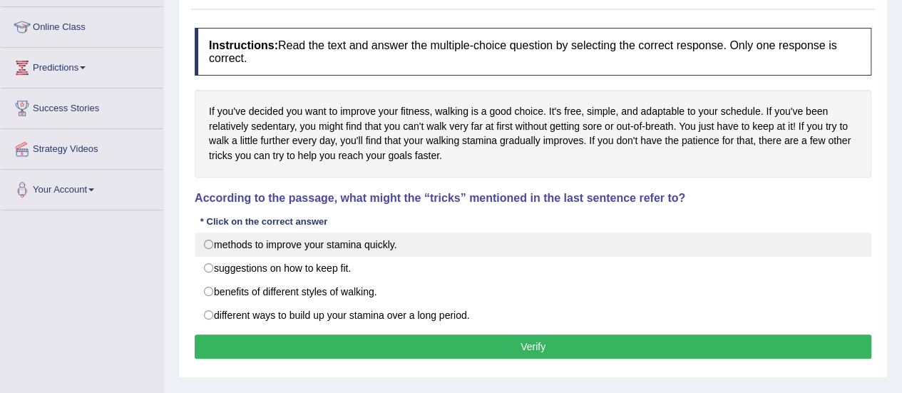
click at [339, 240] on label "methods to improve your stamina quickly." at bounding box center [533, 244] width 677 height 24
radio input "true"
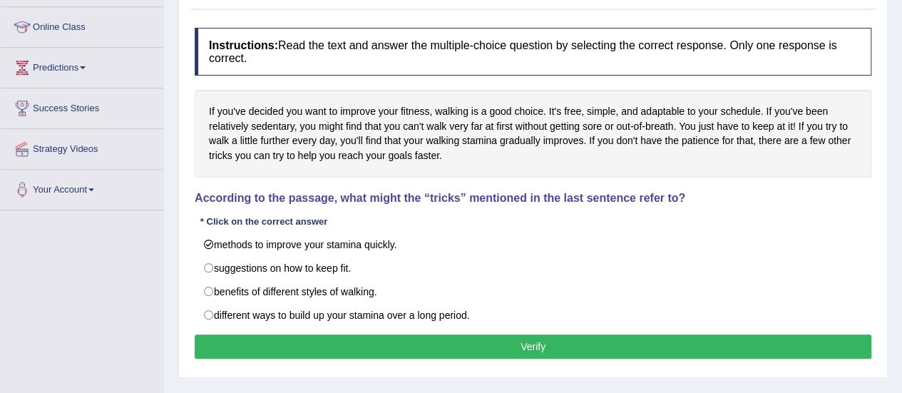
click at [463, 347] on button "Verify" at bounding box center [533, 346] width 677 height 24
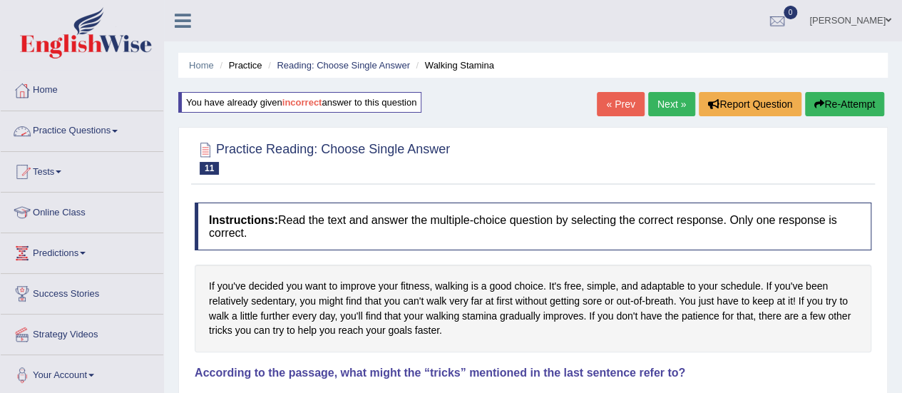
click at [106, 122] on link "Practice Questions" at bounding box center [82, 129] width 163 height 36
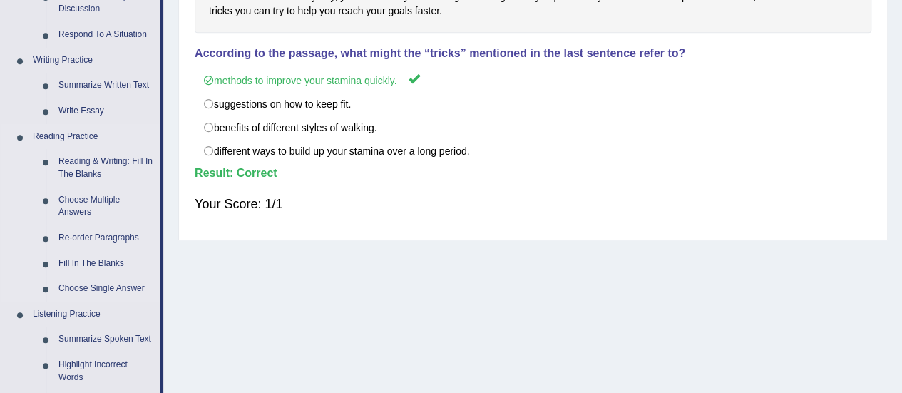
scroll to position [322, 0]
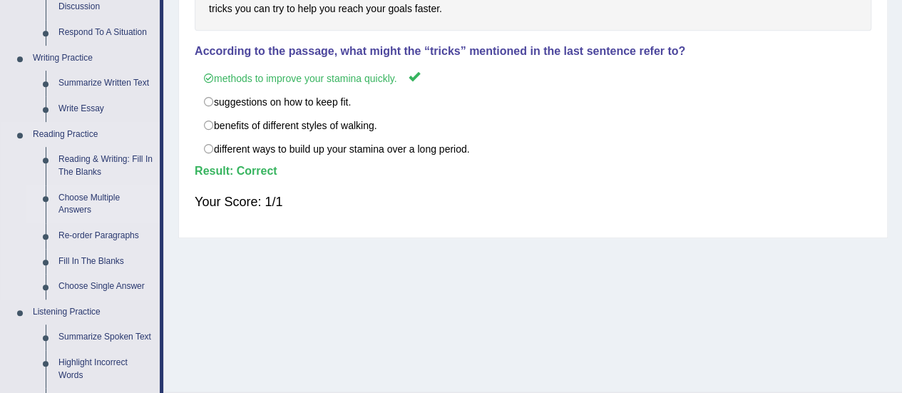
click at [74, 210] on link "Choose Multiple Answers" at bounding box center [106, 204] width 108 height 38
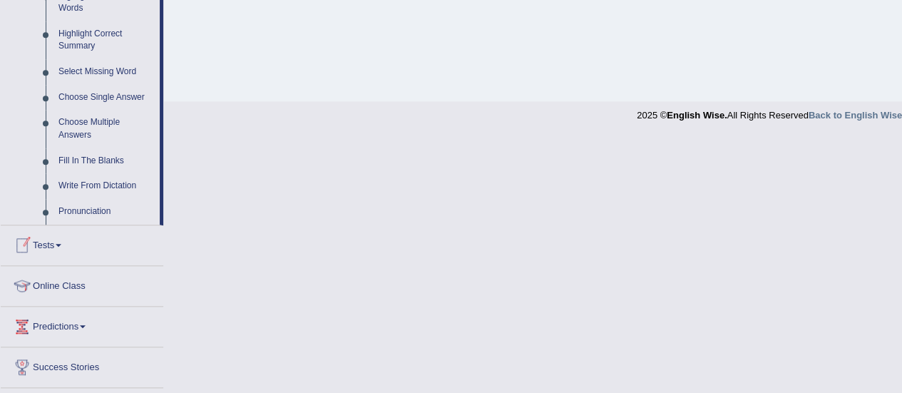
scroll to position [736, 0]
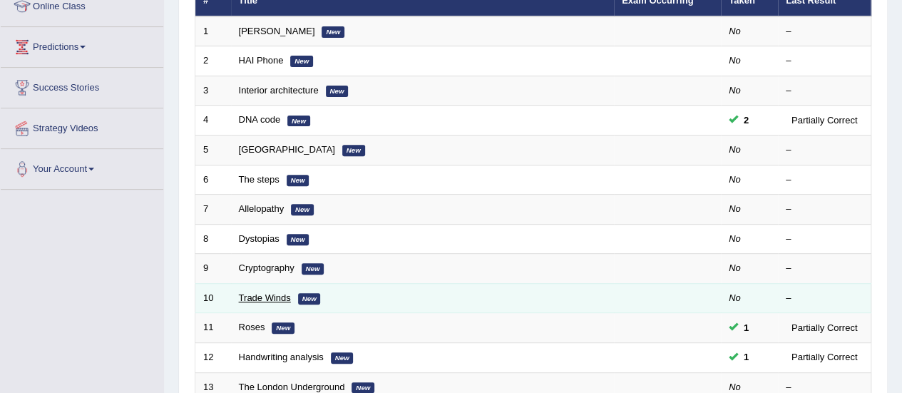
click at [248, 292] on link "Trade Winds" at bounding box center [265, 297] width 52 height 11
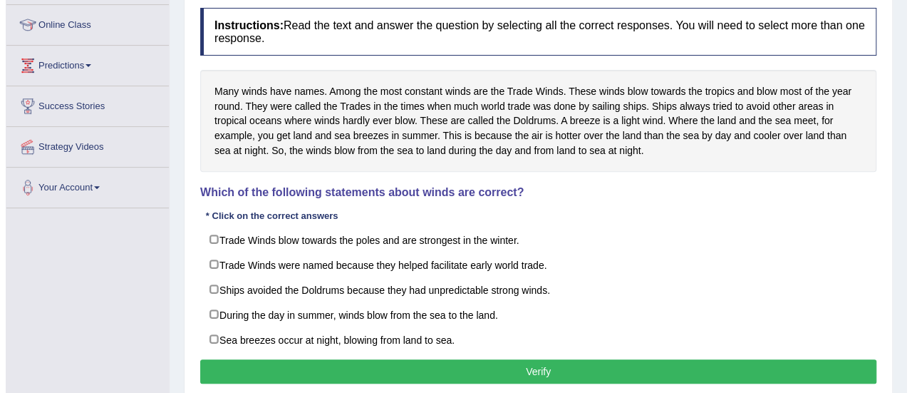
scroll to position [167, 0]
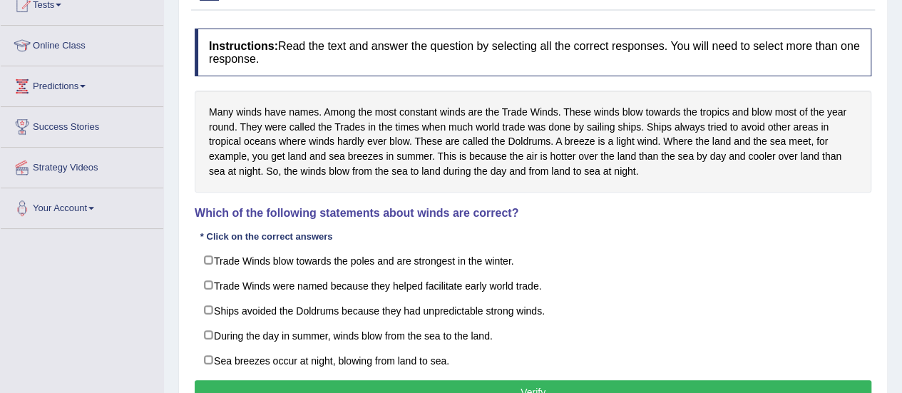
click at [248, 291] on label "Trade Winds were named because they helped facilitate early world trade." at bounding box center [533, 285] width 677 height 26
checkbox input "true"
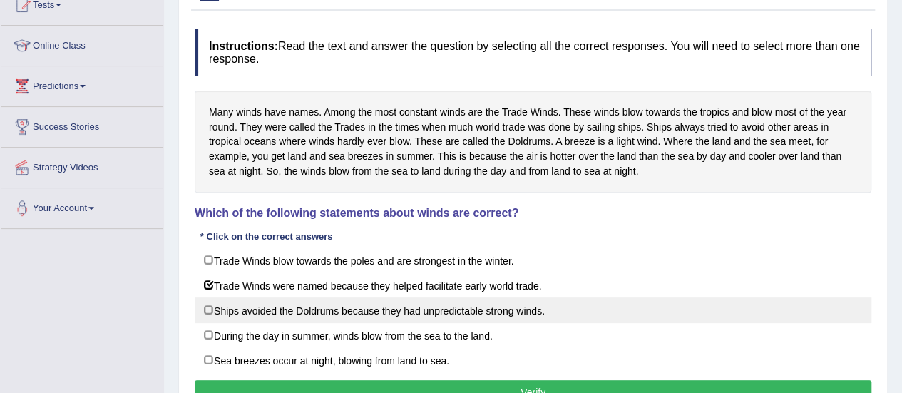
click at [248, 304] on label "Ships avoided the Doldrums because they had unpredictable strong winds." at bounding box center [533, 310] width 677 height 26
checkbox input "true"
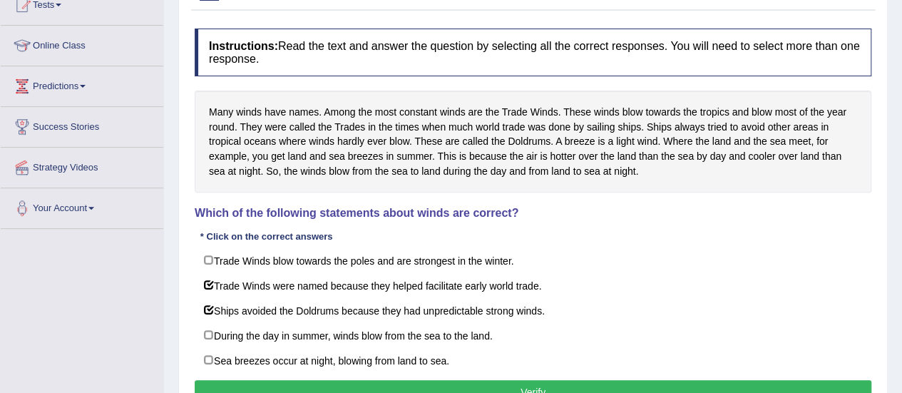
click at [585, 385] on button "Verify" at bounding box center [533, 392] width 677 height 24
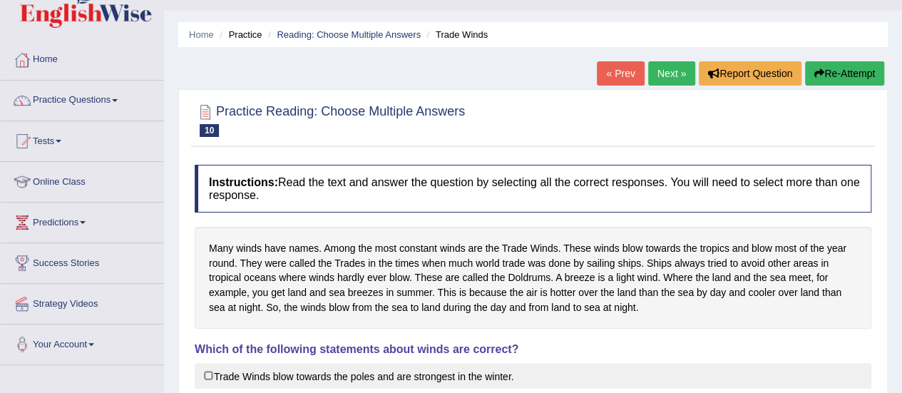
scroll to position [24, 0]
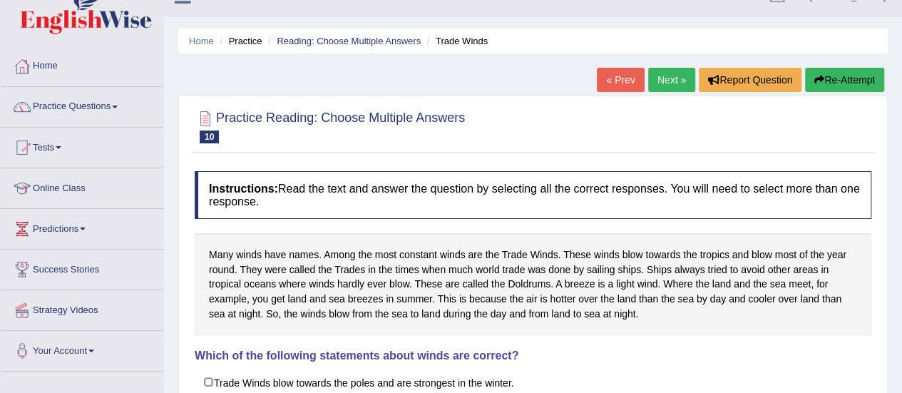
click at [663, 80] on link "Next »" at bounding box center [671, 80] width 47 height 24
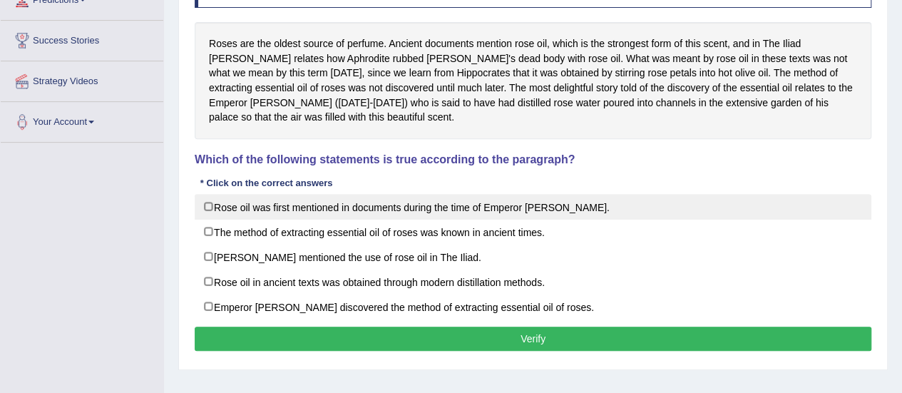
scroll to position [252, 0]
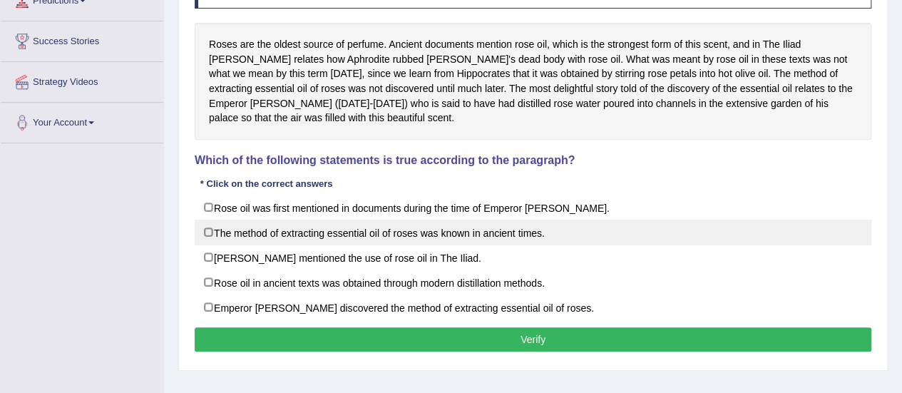
click at [516, 229] on label "The method of extracting essential oil of roses was known in ancient times." at bounding box center [533, 233] width 677 height 26
checkbox input "true"
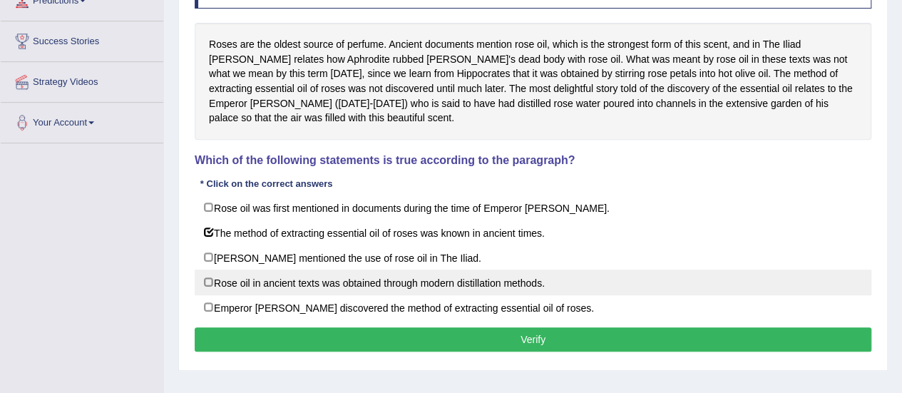
click at [336, 274] on label "Rose oil in ancient texts was obtained through modern distillation methods." at bounding box center [533, 282] width 677 height 26
checkbox input "true"
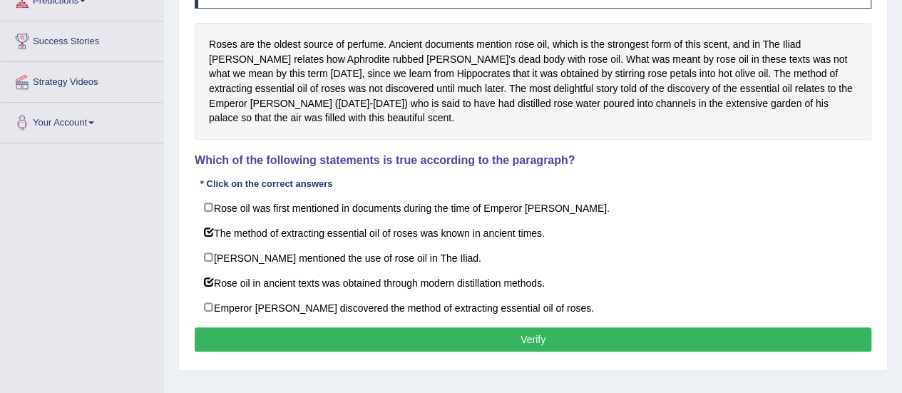
click at [523, 343] on button "Verify" at bounding box center [533, 339] width 677 height 24
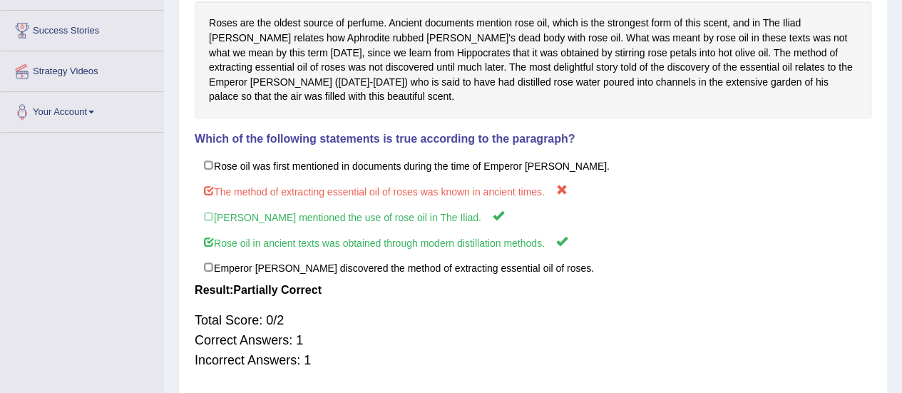
scroll to position [202, 0]
